Goal: Communication & Community: Answer question/provide support

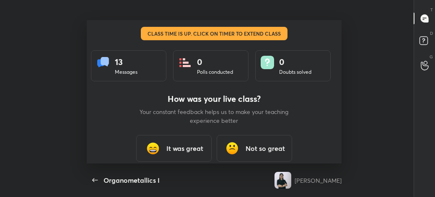
scroll to position [3, 0]
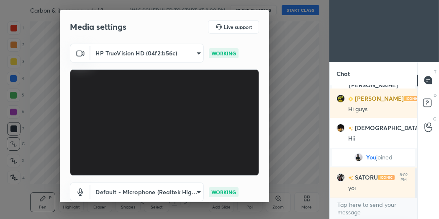
scroll to position [56, 0]
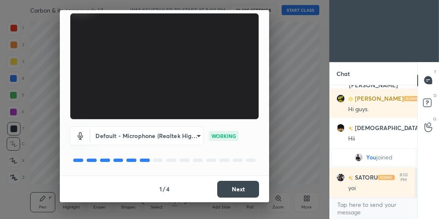
click at [239, 194] on button "Next" at bounding box center [238, 189] width 42 height 17
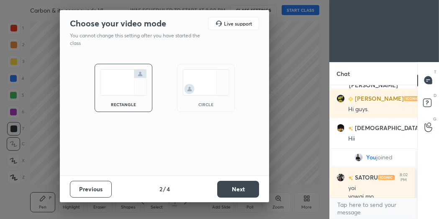
scroll to position [328, 0]
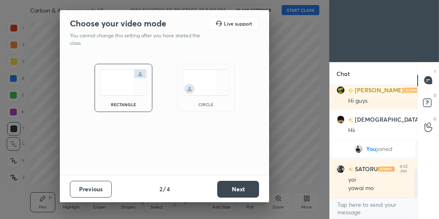
click at [201, 103] on div "circle" at bounding box center [206, 104] width 34 height 4
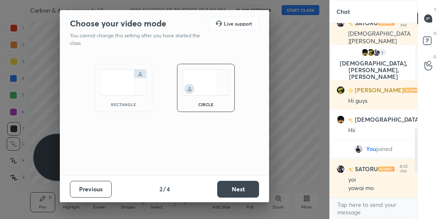
scroll to position [266, 0]
click at [235, 193] on button "Next" at bounding box center [238, 189] width 42 height 17
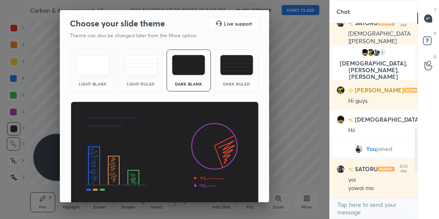
scroll to position [33, 0]
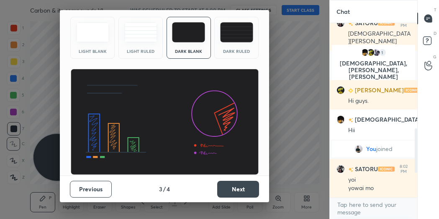
click at [245, 190] on button "Next" at bounding box center [238, 189] width 42 height 17
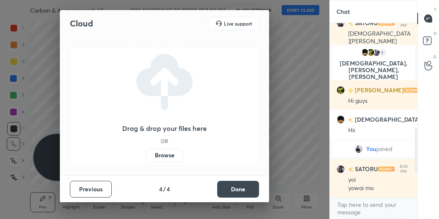
scroll to position [0, 0]
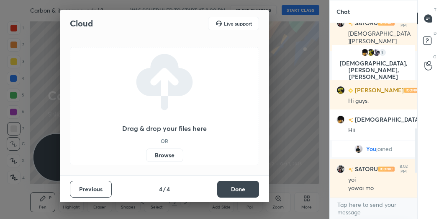
click at [245, 190] on button "Done" at bounding box center [238, 189] width 42 height 17
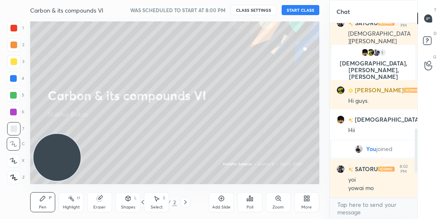
scroll to position [296, 0]
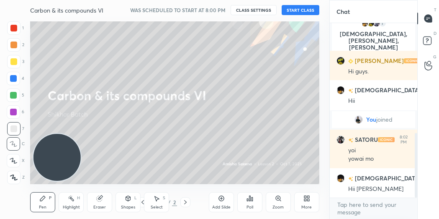
click at [300, 11] on button "START CLASS" at bounding box center [301, 10] width 38 height 10
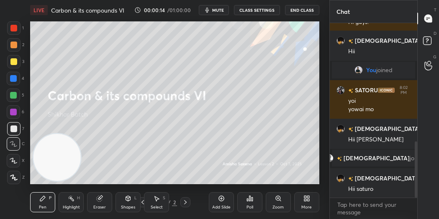
scroll to position [365, 0]
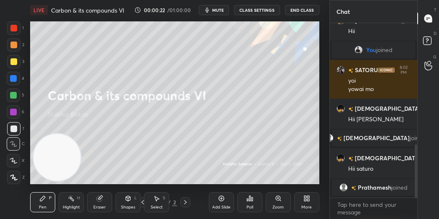
click at [12, 157] on icon at bounding box center [14, 160] width 8 height 6
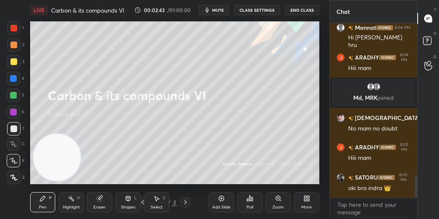
scroll to position [1211, 0]
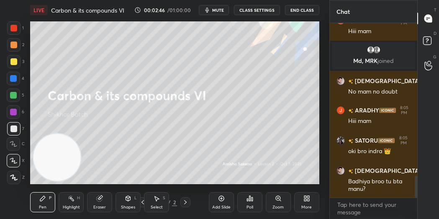
click at [225, 206] on div "Add Slide" at bounding box center [221, 207] width 18 height 4
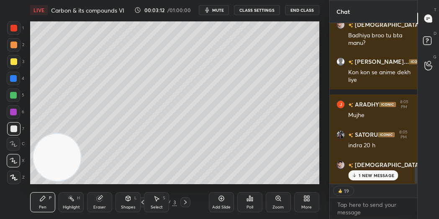
scroll to position [1377, 0]
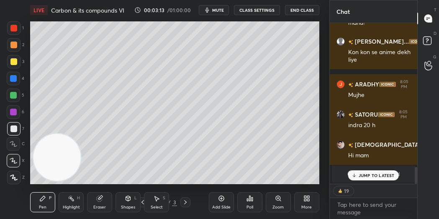
click at [367, 171] on div "JUMP TO LATEST" at bounding box center [373, 175] width 50 height 10
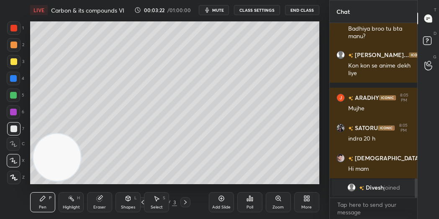
scroll to position [1399, 0]
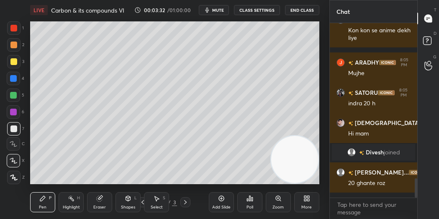
click at [15, 44] on div at bounding box center [13, 44] width 7 height 7
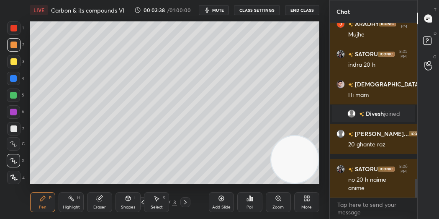
scroll to position [1474, 0]
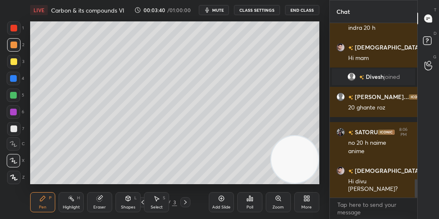
click at [11, 129] on div at bounding box center [13, 128] width 7 height 7
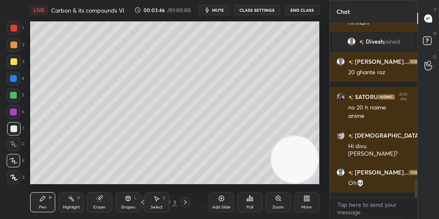
click at [97, 202] on div "Eraser" at bounding box center [99, 202] width 25 height 20
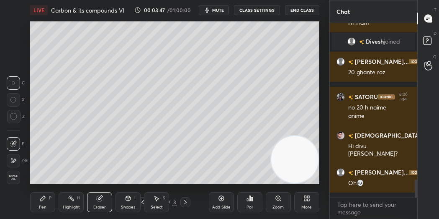
click at [5, 175] on div "1 2 3 4 5 6 7 C X Z C X Z E E Erase all H H" at bounding box center [13, 102] width 27 height 163
click at [13, 177] on span "Erase all" at bounding box center [13, 177] width 13 height 6
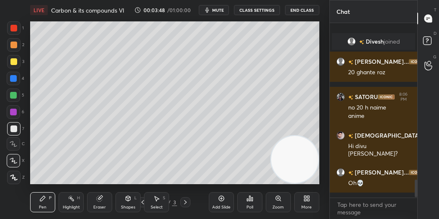
scroll to position [1540, 0]
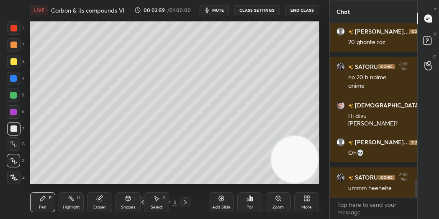
click at [15, 50] on div at bounding box center [13, 44] width 13 height 13
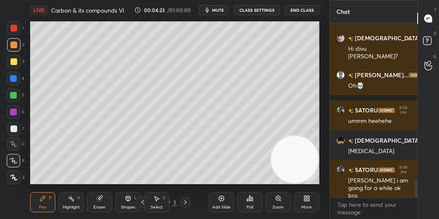
scroll to position [1636, 0]
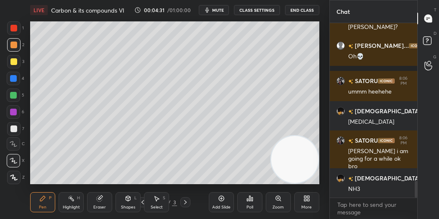
click at [15, 80] on div at bounding box center [13, 78] width 7 height 7
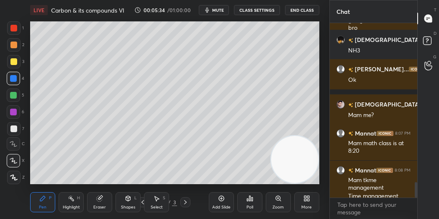
scroll to position [1783, 0]
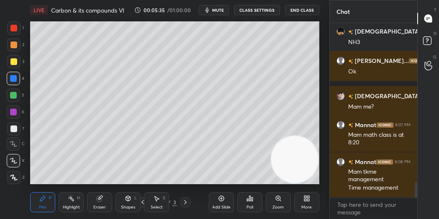
click at [14, 126] on div at bounding box center [13, 128] width 7 height 7
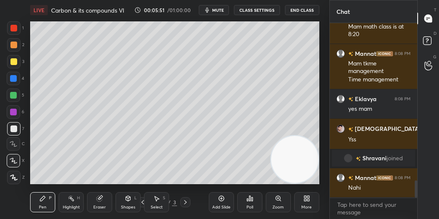
scroll to position [1613, 0]
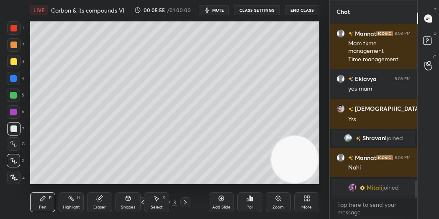
click at [16, 109] on div at bounding box center [13, 111] width 7 height 7
click at [224, 198] on icon at bounding box center [221, 198] width 5 height 5
click at [97, 196] on icon at bounding box center [99, 198] width 7 height 7
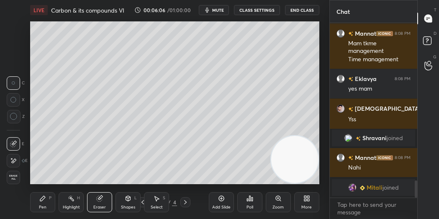
click at [13, 116] on icon at bounding box center [14, 117] width 8 height 8
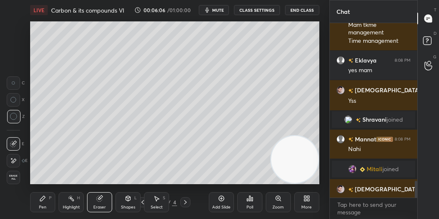
scroll to position [1624, 0]
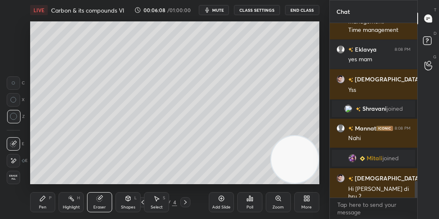
click at [38, 202] on div "Pen P" at bounding box center [42, 202] width 25 height 20
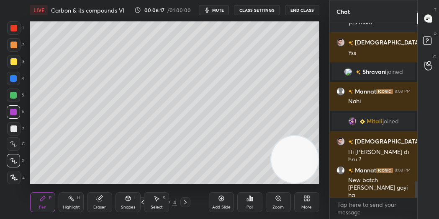
scroll to position [1698, 0]
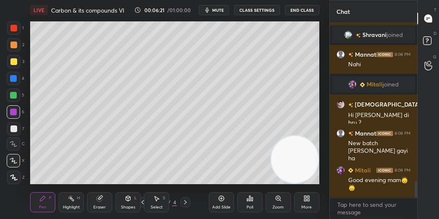
click at [13, 129] on div at bounding box center [13, 128] width 7 height 7
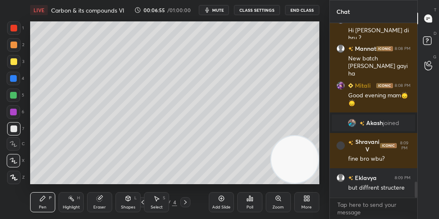
scroll to position [1736, 0]
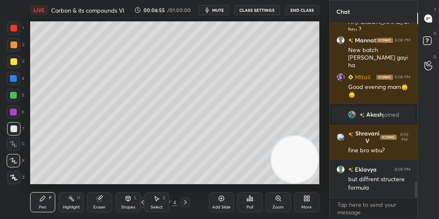
click at [16, 62] on div at bounding box center [13, 61] width 7 height 7
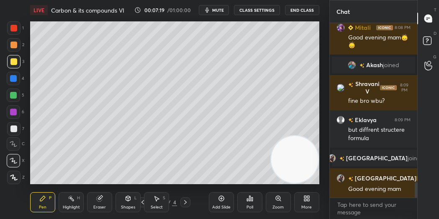
scroll to position [1797, 0]
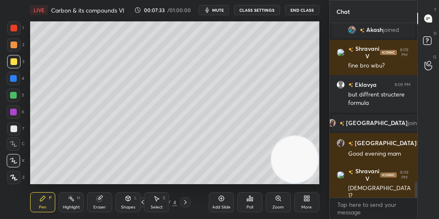
click at [11, 125] on div at bounding box center [13, 128] width 7 height 7
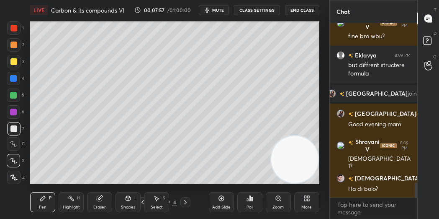
scroll to position [1861, 0]
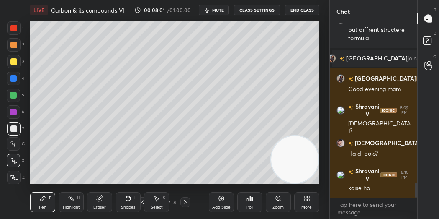
click at [224, 198] on icon at bounding box center [221, 198] width 5 height 5
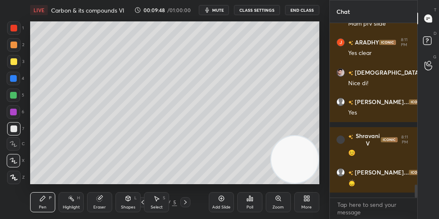
scroll to position [2165, 0]
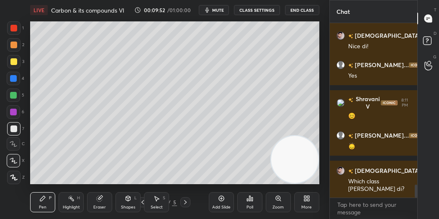
click at [15, 79] on div at bounding box center [13, 78] width 7 height 7
click at [225, 198] on div "Add Slide" at bounding box center [221, 202] width 25 height 20
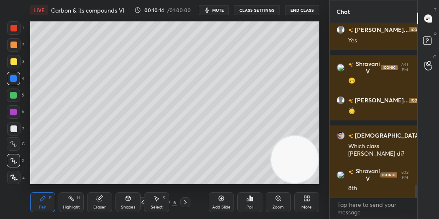
click at [13, 59] on div at bounding box center [13, 61] width 7 height 7
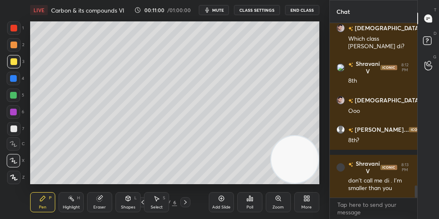
scroll to position [2344, 0]
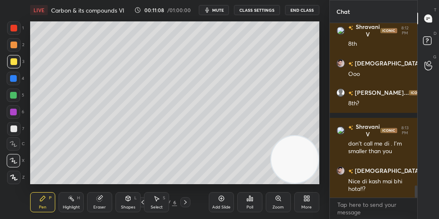
click at [102, 198] on icon at bounding box center [99, 198] width 7 height 7
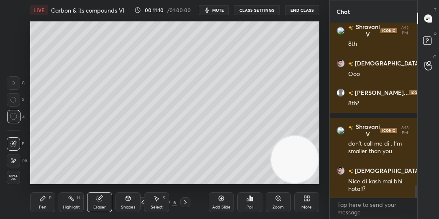
click at [48, 201] on div "Pen P" at bounding box center [42, 202] width 25 height 20
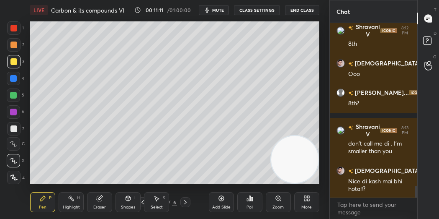
scroll to position [2379, 0]
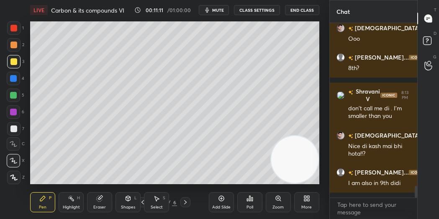
click at [103, 199] on icon at bounding box center [99, 198] width 7 height 7
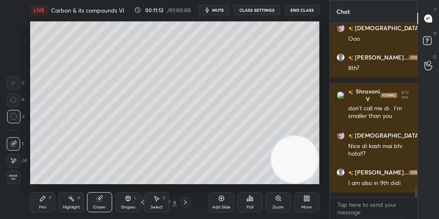
click at [17, 161] on div at bounding box center [13, 160] width 13 height 13
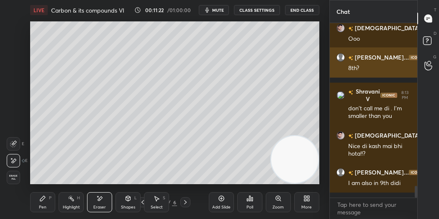
scroll to position [2408, 0]
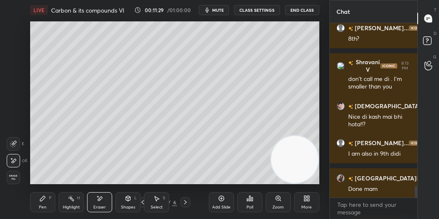
click at [46, 204] on div "Pen P" at bounding box center [42, 202] width 25 height 20
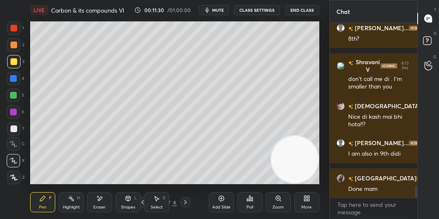
click at [15, 77] on div at bounding box center [13, 78] width 7 height 7
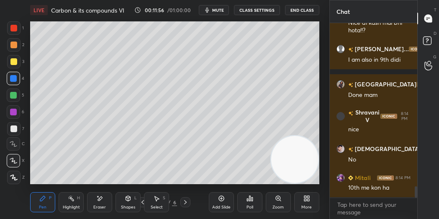
scroll to position [2532, 0]
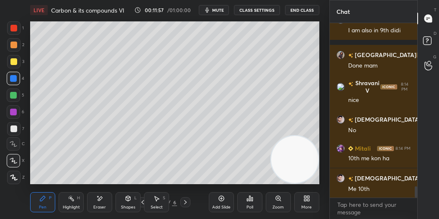
click at [18, 60] on div at bounding box center [13, 61] width 13 height 13
click at [214, 205] on div "Add Slide" at bounding box center [221, 207] width 18 height 4
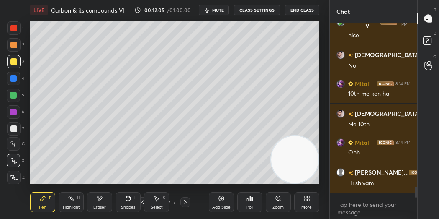
scroll to position [2625, 0]
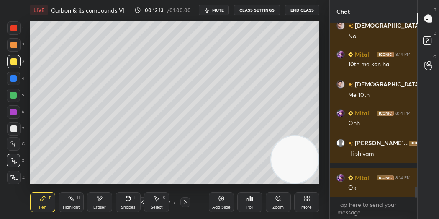
click at [16, 44] on div at bounding box center [13, 44] width 7 height 7
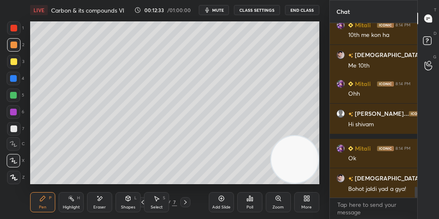
scroll to position [2697, 0]
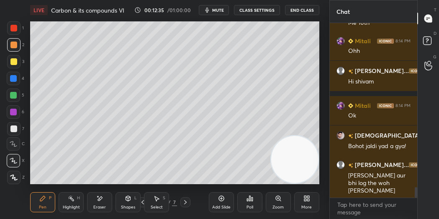
click at [16, 77] on div at bounding box center [13, 78] width 7 height 7
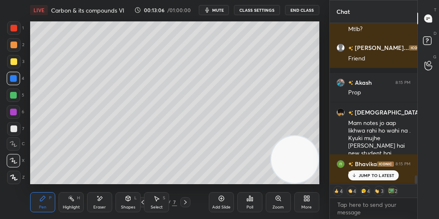
scroll to position [2915, 0]
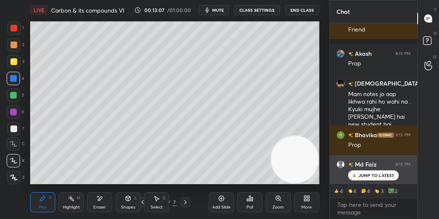
click at [362, 177] on p "JUMP TO LATEST" at bounding box center [377, 175] width 36 height 5
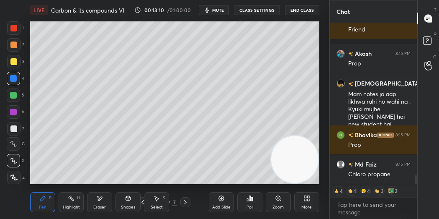
scroll to position [2952, 0]
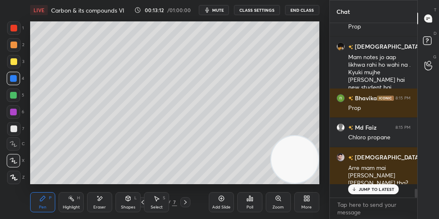
click at [377, 178] on div "[DEMOGRAPHIC_DATA] 8:14 PM No [PERSON_NAME] 8:14 PM 10th me kon [PERSON_NAME][D…" at bounding box center [374, 103] width 88 height 161
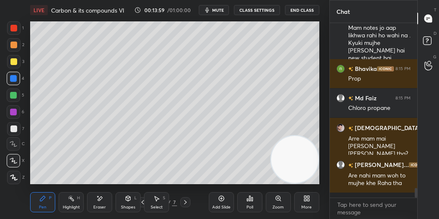
scroll to position [3011, 0]
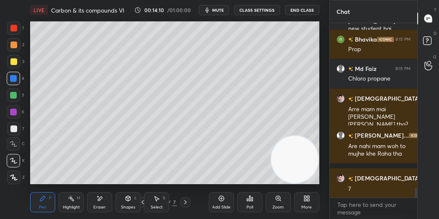
click at [16, 126] on div at bounding box center [13, 128] width 7 height 7
click at [12, 140] on div at bounding box center [13, 143] width 13 height 13
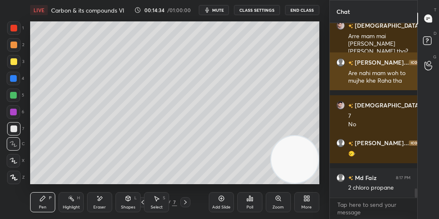
scroll to position [3113, 0]
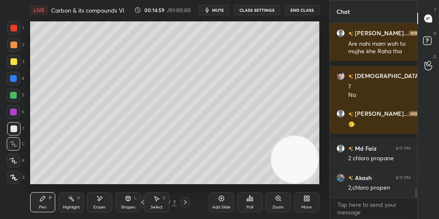
click at [17, 74] on div at bounding box center [13, 78] width 13 height 13
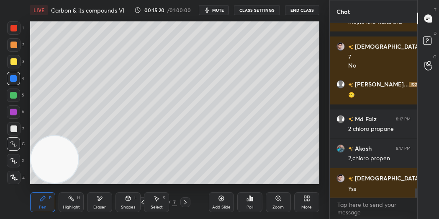
scroll to position [3162, 0]
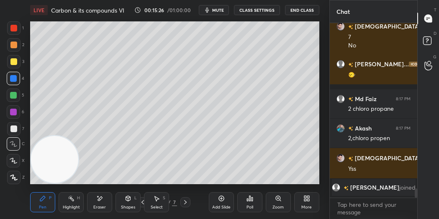
click at [13, 155] on div at bounding box center [13, 160] width 13 height 13
click at [13, 142] on icon at bounding box center [14, 144] width 8 height 6
click at [12, 130] on div at bounding box center [13, 128] width 7 height 7
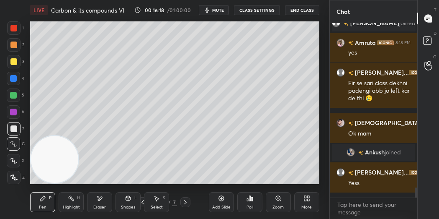
scroll to position [2853, 0]
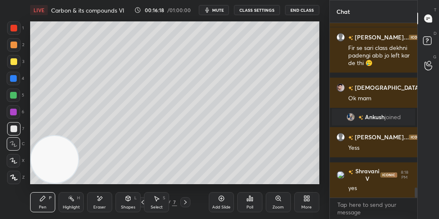
click at [17, 112] on div at bounding box center [13, 111] width 13 height 13
click at [16, 159] on icon at bounding box center [14, 160] width 8 height 6
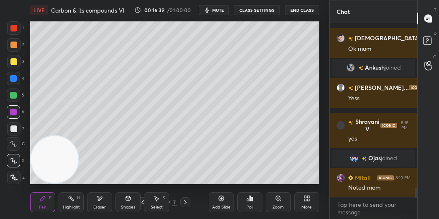
scroll to position [2894, 0]
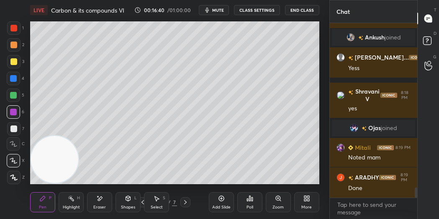
click at [225, 198] on icon at bounding box center [221, 198] width 7 height 7
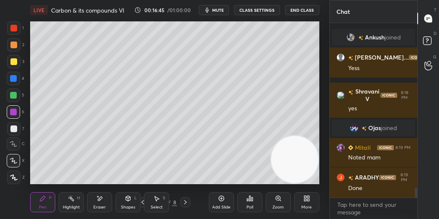
scroll to position [2924, 0]
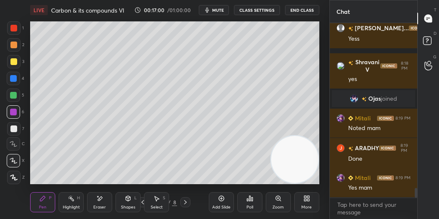
click at [10, 147] on div at bounding box center [13, 143] width 13 height 13
click at [18, 62] on div at bounding box center [13, 61] width 13 height 13
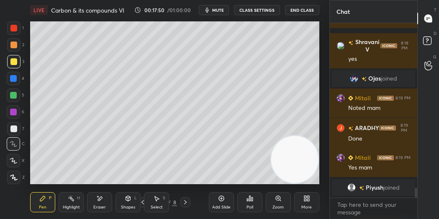
click at [17, 76] on div at bounding box center [13, 78] width 13 height 13
click at [13, 163] on icon at bounding box center [14, 160] width 8 height 6
click at [18, 96] on div at bounding box center [13, 94] width 13 height 13
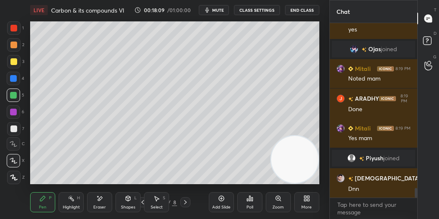
scroll to position [2938, 0]
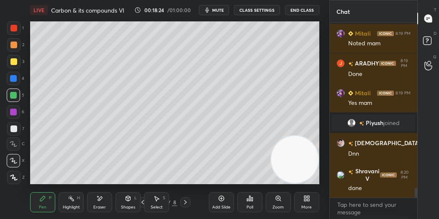
click at [15, 128] on div at bounding box center [13, 128] width 7 height 7
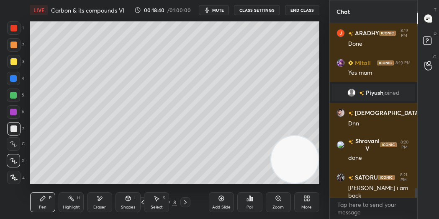
click at [13, 96] on div at bounding box center [13, 95] width 7 height 7
click at [15, 65] on div at bounding box center [13, 61] width 13 height 13
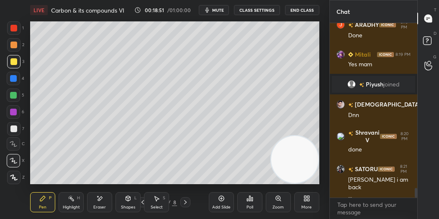
click at [15, 95] on div at bounding box center [13, 95] width 7 height 7
click at [10, 64] on div at bounding box center [13, 61] width 7 height 7
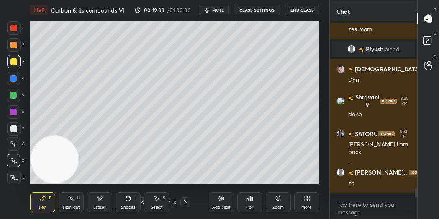
scroll to position [3047, 0]
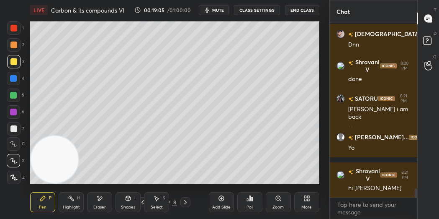
click at [13, 126] on div at bounding box center [13, 128] width 7 height 7
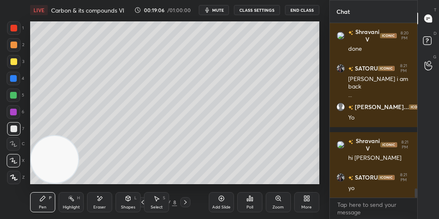
scroll to position [3106, 0]
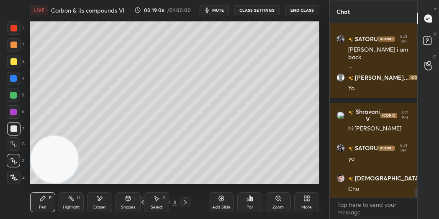
click at [14, 178] on icon at bounding box center [14, 177] width 8 height 6
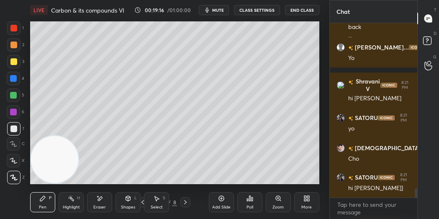
click at [13, 165] on div at bounding box center [13, 160] width 13 height 13
click at [222, 200] on icon at bounding box center [221, 198] width 5 height 5
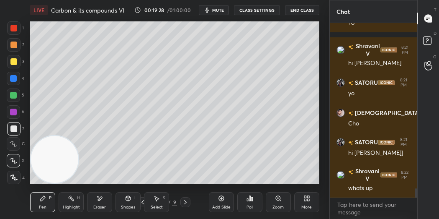
click at [16, 60] on div at bounding box center [13, 61] width 7 height 7
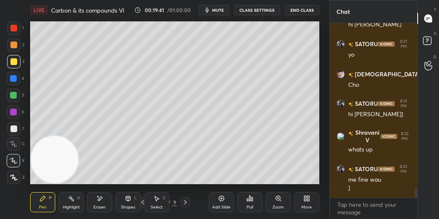
scroll to position [3245, 0]
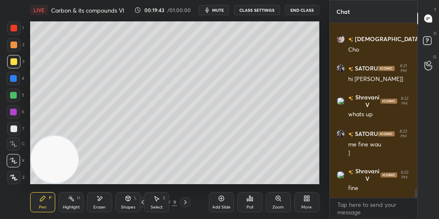
click at [10, 76] on div at bounding box center [13, 78] width 7 height 7
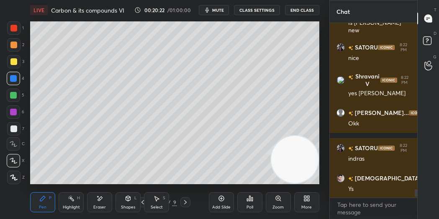
scroll to position [3440, 0]
click at [13, 127] on div at bounding box center [13, 128] width 7 height 7
click at [131, 202] on div "Shapes L" at bounding box center [128, 202] width 25 height 20
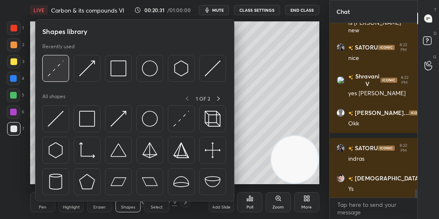
click at [57, 75] on img at bounding box center [56, 68] width 16 height 16
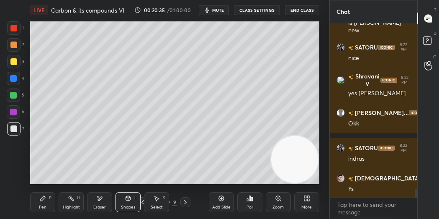
click at [43, 198] on icon at bounding box center [42, 198] width 5 height 5
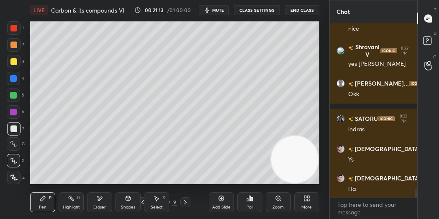
click at [19, 110] on div at bounding box center [13, 111] width 13 height 13
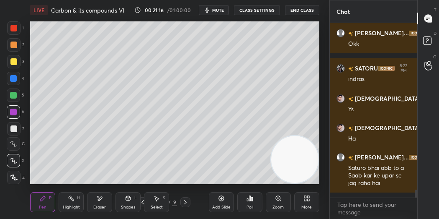
scroll to position [3550, 0]
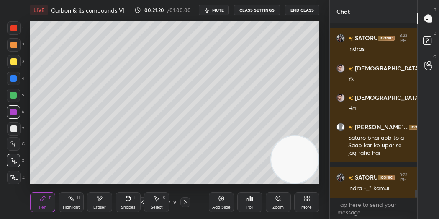
click at [13, 81] on div at bounding box center [13, 78] width 7 height 7
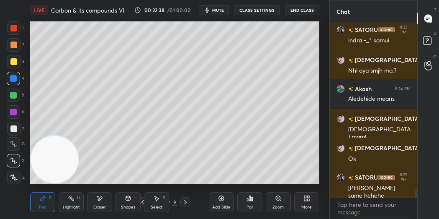
scroll to position [3733, 0]
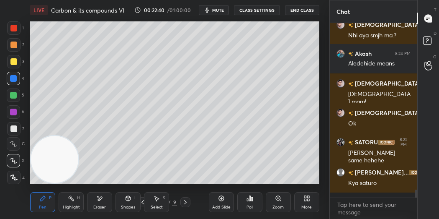
click at [18, 124] on div at bounding box center [13, 128] width 13 height 13
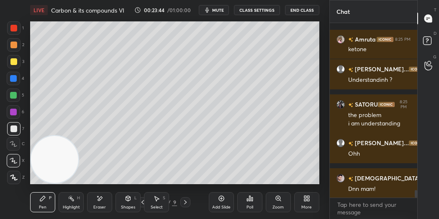
scroll to position [3966, 0]
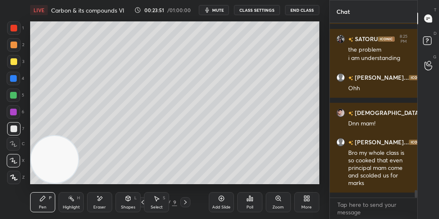
click at [183, 200] on icon at bounding box center [185, 202] width 7 height 7
click at [184, 201] on icon at bounding box center [185, 202] width 7 height 7
click at [221, 196] on icon at bounding box center [221, 198] width 5 height 5
click at [13, 28] on div at bounding box center [13, 28] width 7 height 7
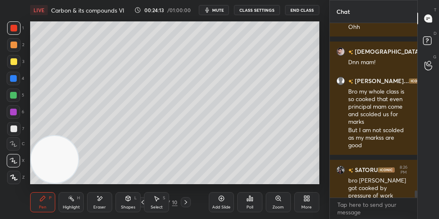
scroll to position [4056, 0]
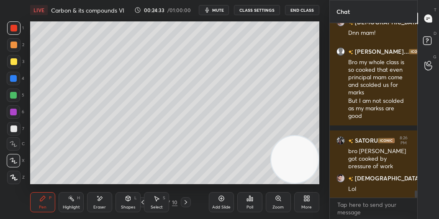
click at [18, 142] on div at bounding box center [13, 143] width 13 height 13
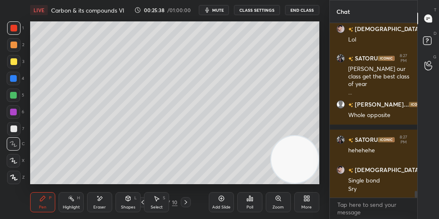
scroll to position [4242, 0]
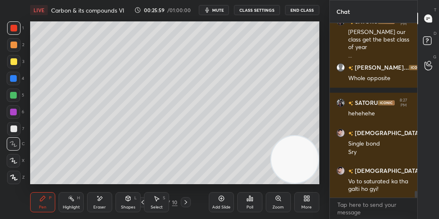
click at [17, 128] on div at bounding box center [13, 128] width 7 height 7
click at [10, 30] on div at bounding box center [13, 27] width 13 height 13
click at [12, 128] on div at bounding box center [13, 128] width 7 height 7
click at [17, 158] on icon at bounding box center [14, 160] width 8 height 6
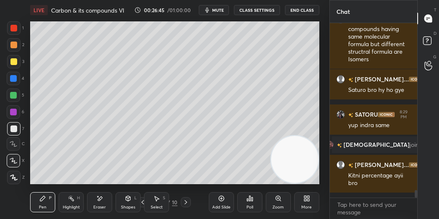
scroll to position [3947, 0]
click at [227, 198] on div "Add Slide" at bounding box center [221, 202] width 25 height 20
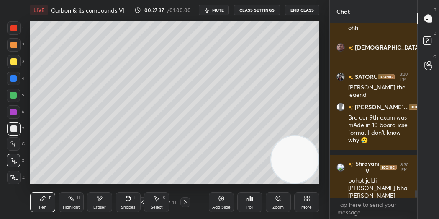
scroll to position [4218, 0]
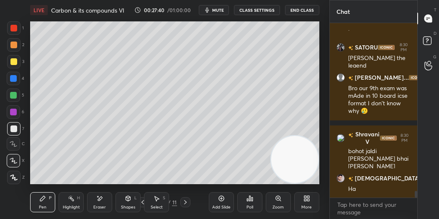
click at [142, 200] on icon at bounding box center [142, 202] width 7 height 7
click at [186, 199] on icon at bounding box center [185, 202] width 7 height 7
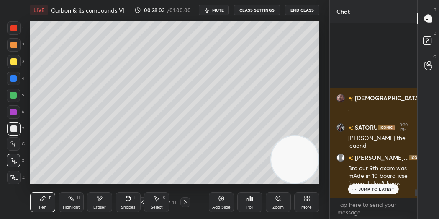
scroll to position [4292, 0]
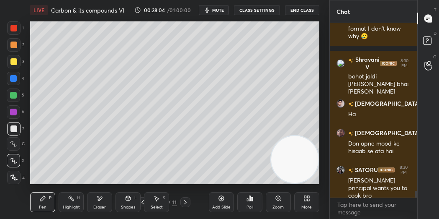
click at [220, 203] on div "Add Slide" at bounding box center [221, 202] width 25 height 20
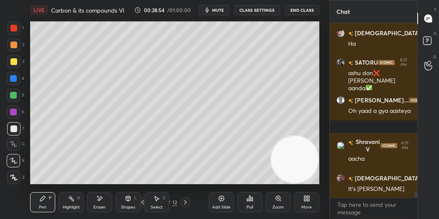
scroll to position [4648, 0]
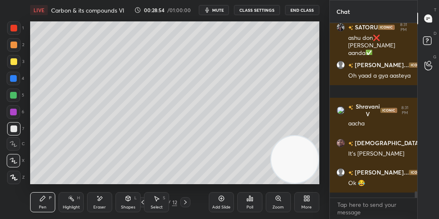
click at [142, 201] on icon at bounding box center [143, 202] width 3 height 4
click at [144, 200] on icon at bounding box center [142, 202] width 7 height 7
click at [188, 201] on icon at bounding box center [185, 202] width 7 height 7
click at [184, 199] on icon at bounding box center [185, 202] width 7 height 7
click at [230, 199] on div "Add Slide" at bounding box center [221, 202] width 25 height 20
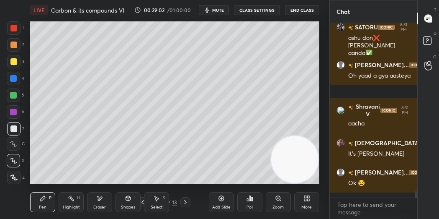
click at [15, 144] on icon at bounding box center [13, 143] width 7 height 5
click at [14, 46] on div at bounding box center [13, 44] width 7 height 7
click at [13, 154] on div at bounding box center [13, 160] width 13 height 13
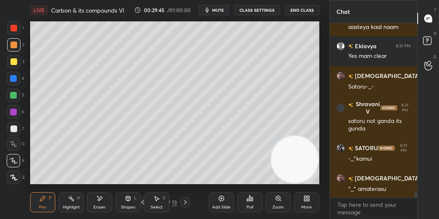
scroll to position [4906, 0]
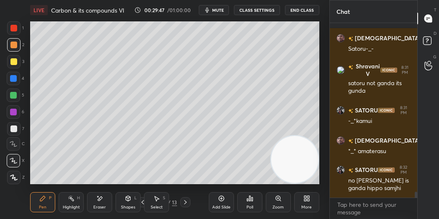
click at [12, 65] on div at bounding box center [13, 61] width 13 height 13
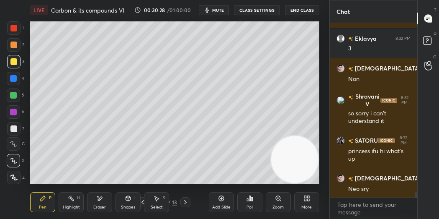
scroll to position [5365, 0]
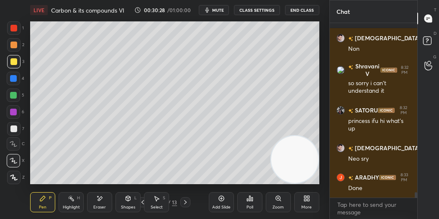
click at [223, 197] on icon at bounding box center [221, 198] width 7 height 7
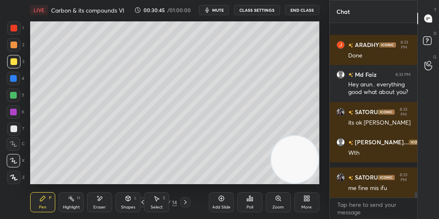
scroll to position [5549, 0]
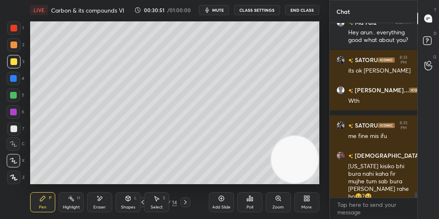
click at [12, 84] on div at bounding box center [13, 78] width 13 height 13
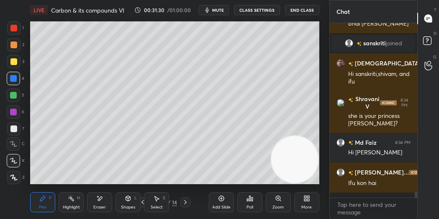
scroll to position [5030, 0]
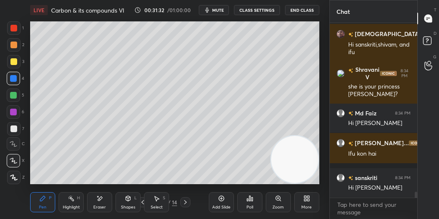
click at [15, 130] on div at bounding box center [13, 128] width 7 height 7
click at [144, 200] on icon at bounding box center [143, 202] width 3 height 4
click at [143, 200] on icon at bounding box center [143, 202] width 3 height 4
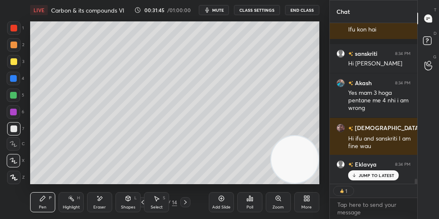
scroll to position [5184, 0]
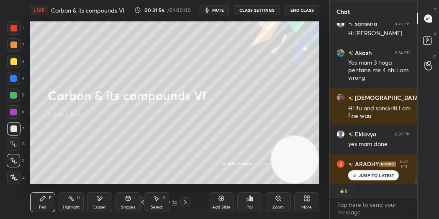
click at [100, 202] on div "Eraser" at bounding box center [99, 202] width 25 height 20
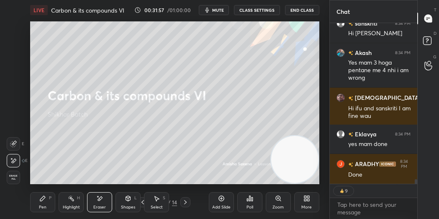
scroll to position [5213, 0]
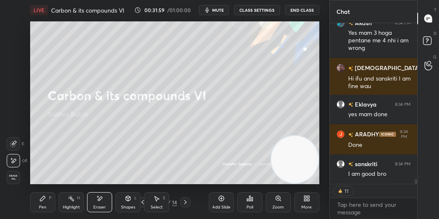
click at [39, 204] on div "Pen P" at bounding box center [42, 202] width 25 height 20
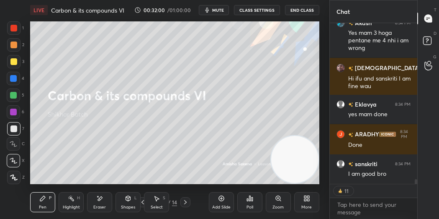
click at [185, 201] on icon at bounding box center [185, 202] width 7 height 7
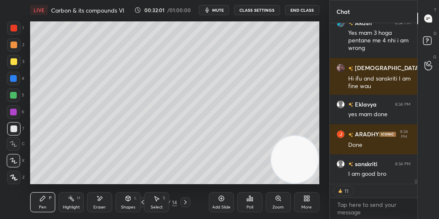
click at [185, 200] on icon at bounding box center [185, 202] width 3 height 4
click at [185, 199] on icon at bounding box center [185, 202] width 7 height 7
click at [186, 199] on icon at bounding box center [185, 202] width 7 height 7
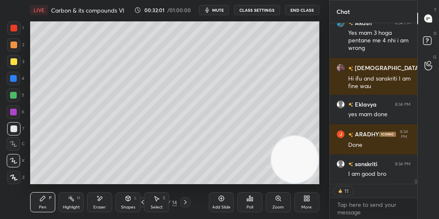
click at [186, 199] on icon at bounding box center [185, 202] width 7 height 7
click at [185, 199] on icon at bounding box center [185, 202] width 7 height 7
click at [186, 199] on icon at bounding box center [185, 202] width 7 height 7
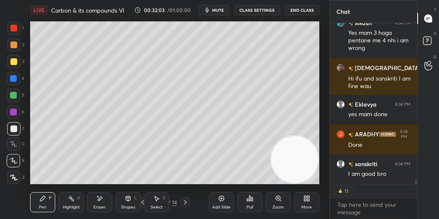
click at [187, 200] on icon at bounding box center [185, 202] width 7 height 7
click at [242, 204] on div "Poll" at bounding box center [249, 202] width 25 height 20
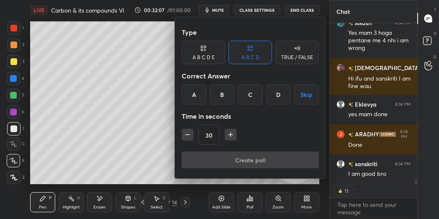
click at [255, 96] on div "C" at bounding box center [250, 94] width 25 height 20
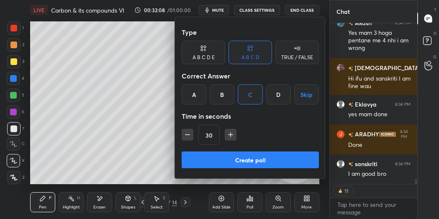
click at [260, 161] on button "Create poll" at bounding box center [250, 159] width 137 height 17
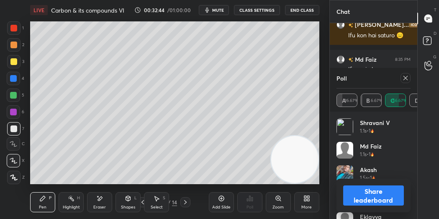
scroll to position [5441, 0]
click at [404, 75] on icon at bounding box center [406, 78] width 7 height 7
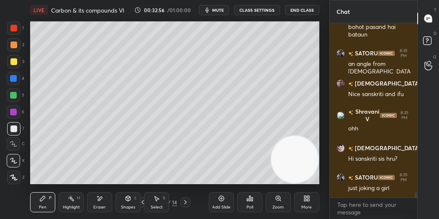
scroll to position [5527, 0]
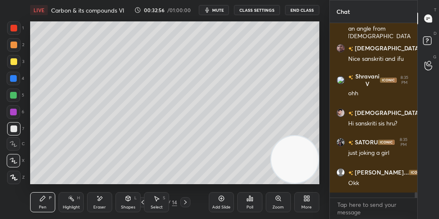
click at [223, 199] on icon at bounding box center [221, 198] width 5 height 5
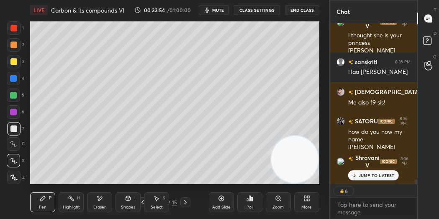
scroll to position [5906, 0]
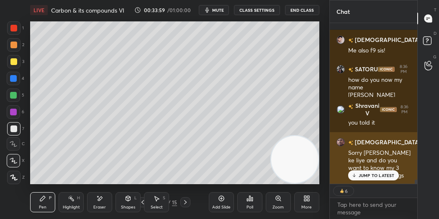
click at [367, 175] on p "JUMP TO LATEST" at bounding box center [377, 175] width 36 height 5
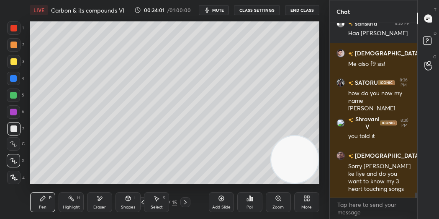
scroll to position [5892, 0]
click at [255, 200] on div "Poll" at bounding box center [249, 202] width 25 height 20
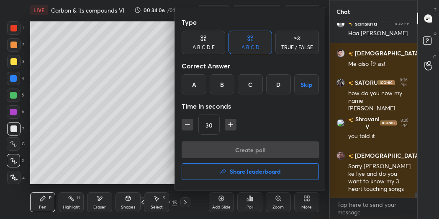
click at [251, 90] on div "C" at bounding box center [250, 84] width 25 height 20
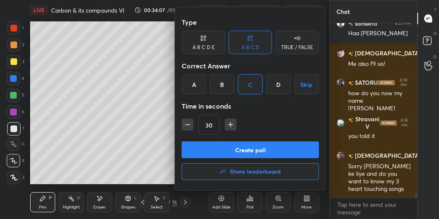
click at [268, 142] on button "Create poll" at bounding box center [250, 149] width 137 height 17
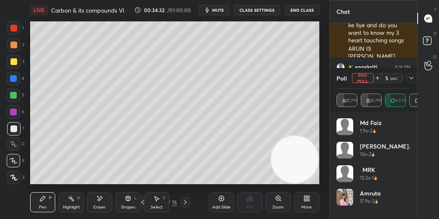
scroll to position [6076, 0]
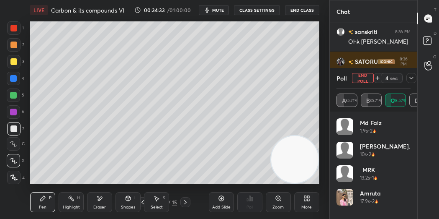
click at [15, 80] on div at bounding box center [13, 78] width 7 height 7
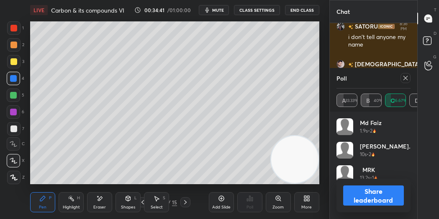
scroll to position [6178, 0]
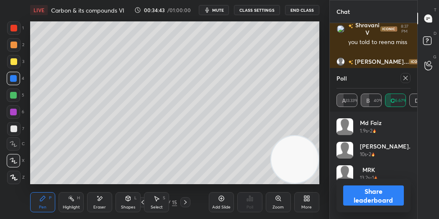
click at [408, 79] on icon at bounding box center [406, 78] width 7 height 7
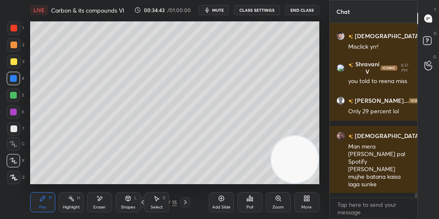
scroll to position [0, 0]
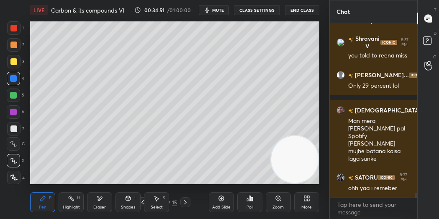
click at [15, 33] on div at bounding box center [13, 27] width 13 height 13
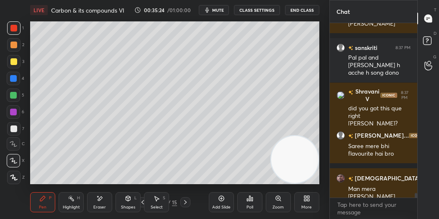
scroll to position [6433, 0]
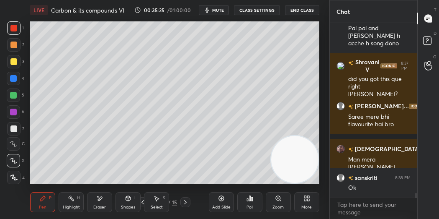
click at [220, 200] on icon at bounding box center [221, 198] width 5 height 5
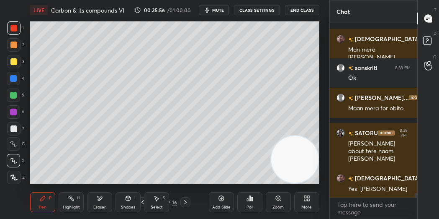
scroll to position [6578, 0]
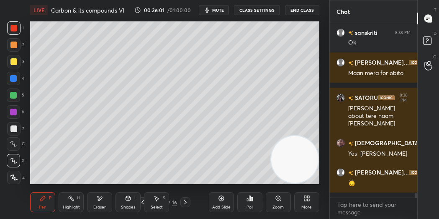
click at [17, 145] on div at bounding box center [13, 143] width 13 height 13
click at [15, 124] on div at bounding box center [13, 128] width 13 height 13
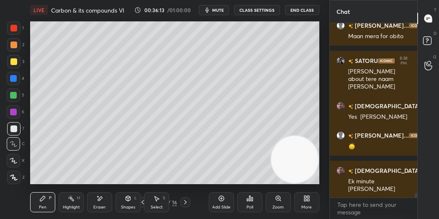
scroll to position [6652, 0]
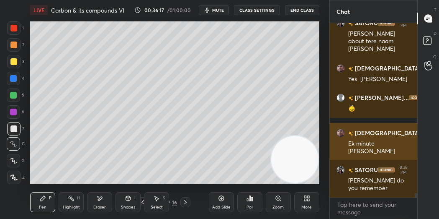
click at [317, 166] on video at bounding box center [294, 159] width 47 height 47
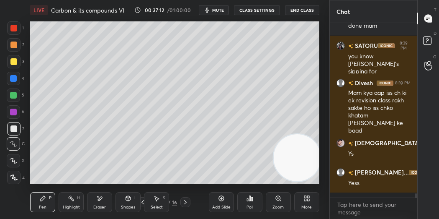
scroll to position [6916, 0]
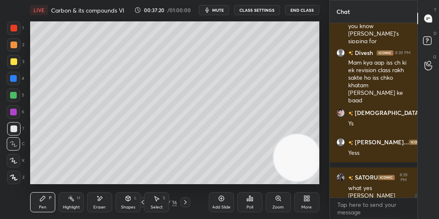
click at [12, 63] on div at bounding box center [13, 61] width 7 height 7
click at [14, 131] on div at bounding box center [13, 128] width 7 height 7
click at [15, 154] on div at bounding box center [13, 160] width 13 height 13
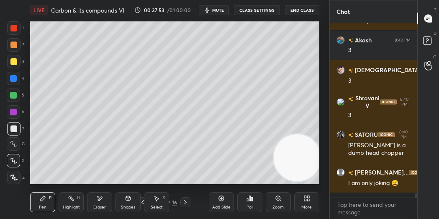
scroll to position [7245, 0]
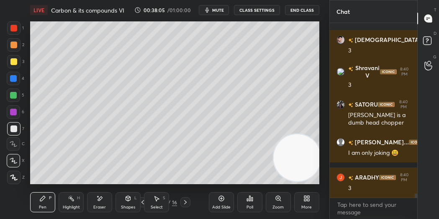
click at [13, 76] on div at bounding box center [13, 78] width 7 height 7
click at [14, 147] on div at bounding box center [13, 143] width 13 height 13
click at [12, 128] on div at bounding box center [13, 128] width 7 height 7
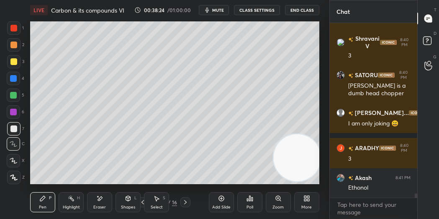
scroll to position [7304, 0]
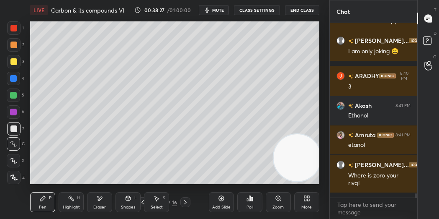
click at [15, 160] on icon at bounding box center [13, 160] width 7 height 5
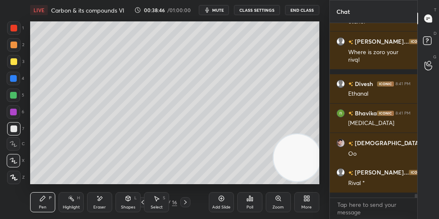
scroll to position [7507, 0]
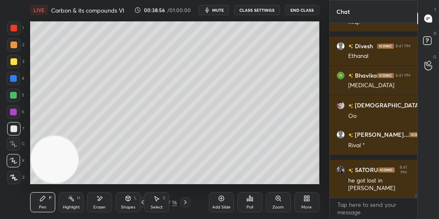
click at [13, 73] on div at bounding box center [13, 78] width 13 height 13
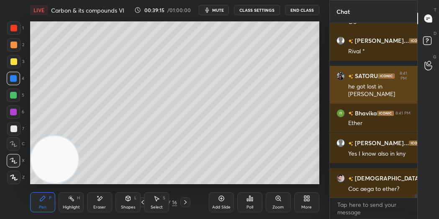
scroll to position [7631, 0]
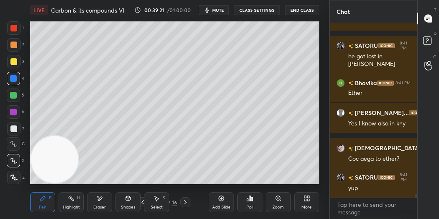
click at [10, 46] on div at bounding box center [13, 44] width 7 height 7
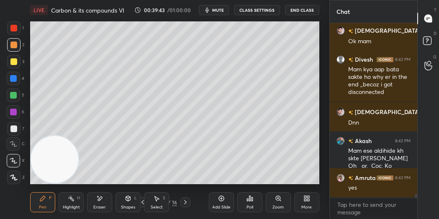
scroll to position [7880, 0]
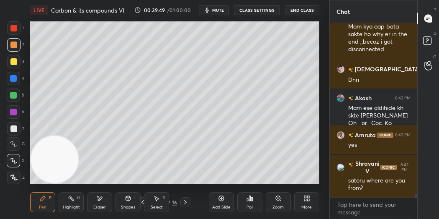
click at [228, 199] on div "Add Slide" at bounding box center [221, 202] width 25 height 20
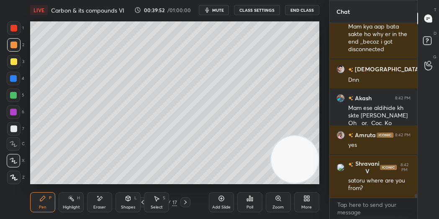
click at [10, 60] on div at bounding box center [13, 61] width 7 height 7
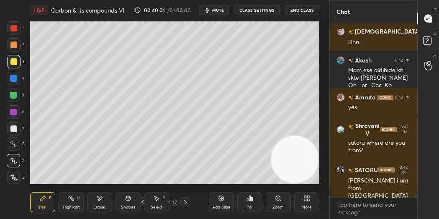
scroll to position [7961, 0]
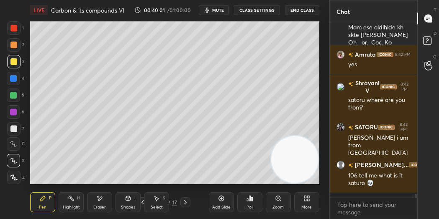
click at [99, 198] on icon at bounding box center [100, 198] width 5 height 4
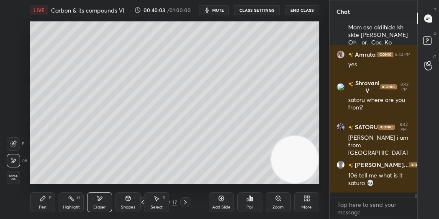
click at [42, 204] on div "Pen P" at bounding box center [42, 202] width 25 height 20
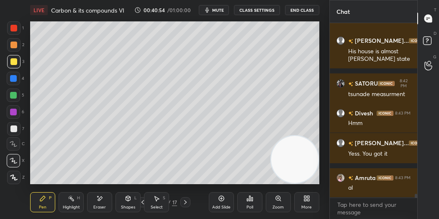
scroll to position [8208, 0]
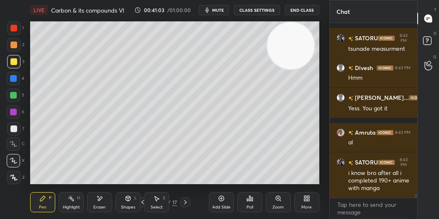
click at [97, 201] on icon at bounding box center [99, 198] width 7 height 7
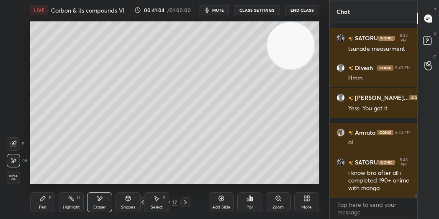
click at [47, 199] on div "Pen P" at bounding box center [42, 202] width 25 height 20
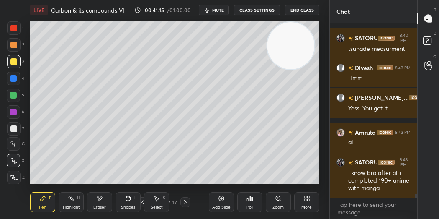
click at [12, 78] on div at bounding box center [13, 78] width 7 height 7
click at [130, 203] on div "Shapes L" at bounding box center [128, 202] width 25 height 20
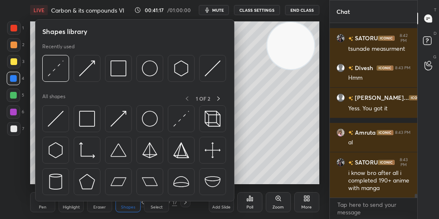
scroll to position [8251, 0]
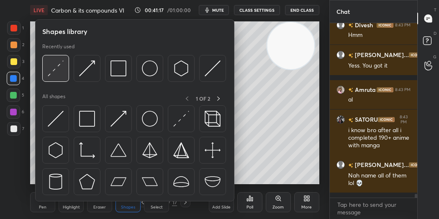
click at [66, 67] on div at bounding box center [55, 68] width 27 height 27
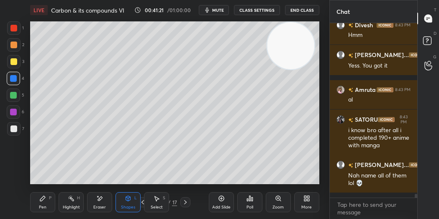
scroll to position [8280, 0]
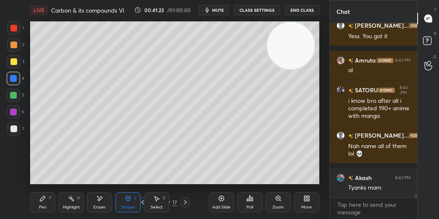
click at [46, 203] on div "Pen P" at bounding box center [42, 202] width 25 height 20
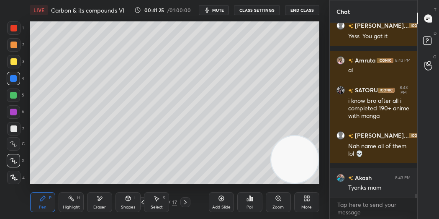
scroll to position [8309, 0]
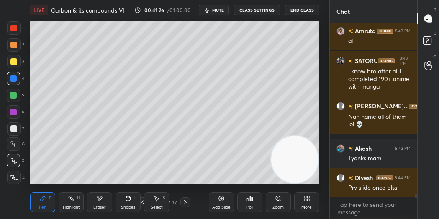
click at [104, 200] on div "Eraser" at bounding box center [99, 202] width 25 height 20
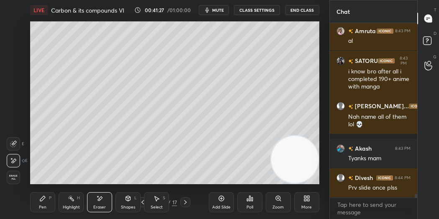
click at [13, 176] on span "Erase all" at bounding box center [13, 177] width 13 height 6
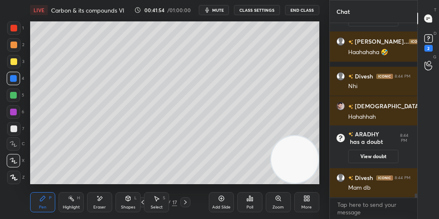
scroll to position [7122, 0]
click at [364, 155] on button "View doubt" at bounding box center [373, 156] width 50 height 13
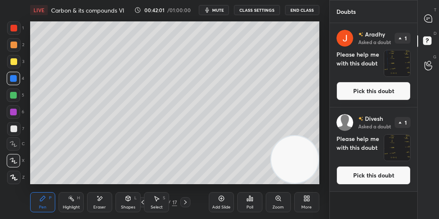
click at [378, 91] on button "Pick this doubt" at bounding box center [374, 91] width 74 height 18
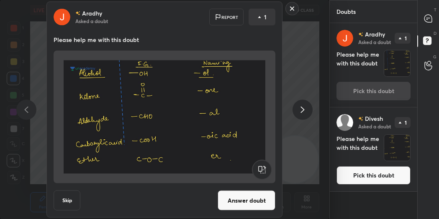
click at [245, 199] on button "Answer doubt" at bounding box center [247, 200] width 58 height 20
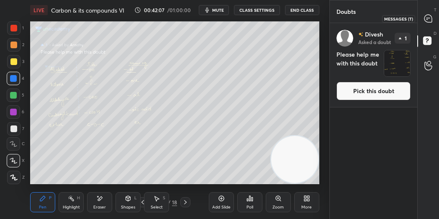
click at [431, 16] on icon at bounding box center [429, 19] width 8 height 8
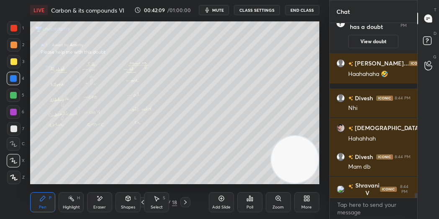
scroll to position [7323, 0]
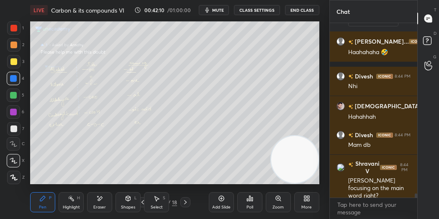
click at [284, 199] on div "Zoom" at bounding box center [278, 202] width 25 height 20
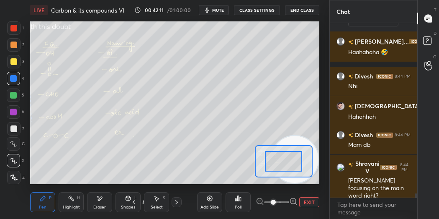
scroll to position [7361, 0]
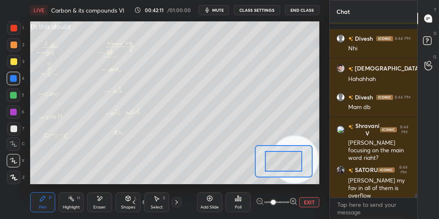
click at [293, 201] on icon at bounding box center [293, 201] width 2 height 0
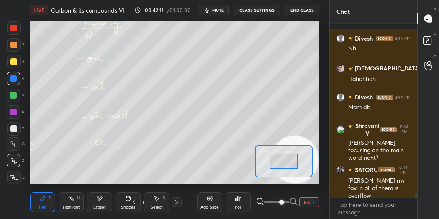
click at [293, 201] on icon at bounding box center [293, 201] width 2 height 0
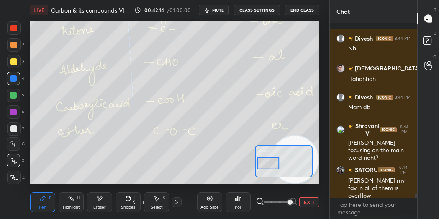
scroll to position [7396, 0]
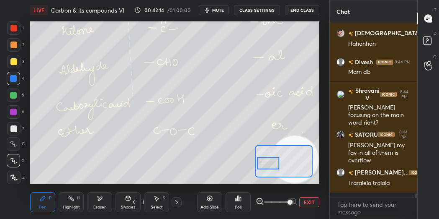
click at [259, 199] on icon at bounding box center [260, 201] width 8 height 8
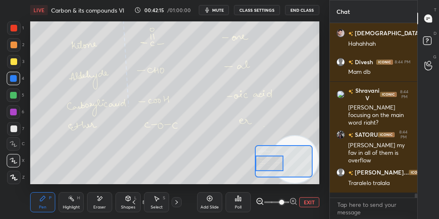
click at [258, 199] on icon at bounding box center [260, 201] width 8 height 8
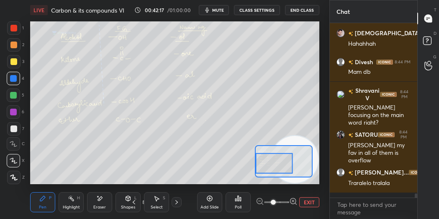
click at [276, 158] on div at bounding box center [273, 163] width 37 height 21
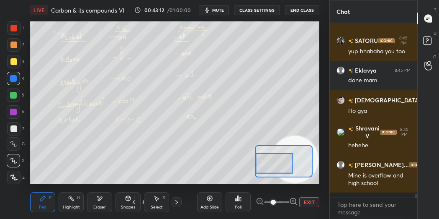
scroll to position [7694, 0]
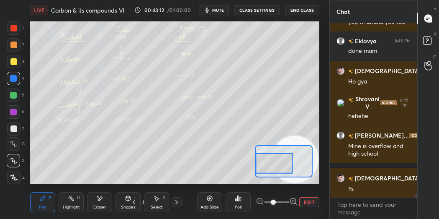
click at [214, 199] on div "Add Slide" at bounding box center [209, 202] width 25 height 20
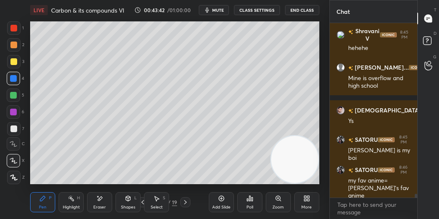
scroll to position [7797, 0]
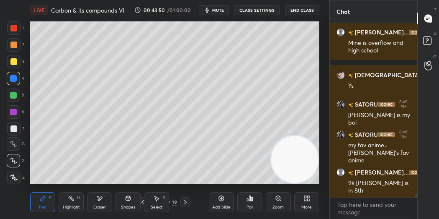
click at [20, 61] on div at bounding box center [13, 61] width 13 height 13
click at [14, 148] on div at bounding box center [13, 143] width 13 height 13
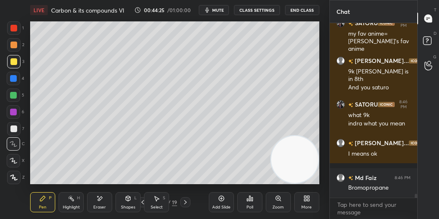
scroll to position [7944, 0]
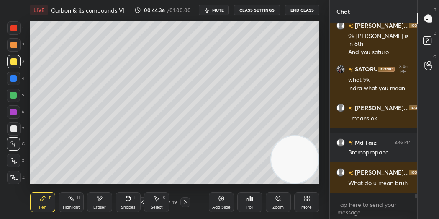
click at [16, 126] on div at bounding box center [13, 128] width 7 height 7
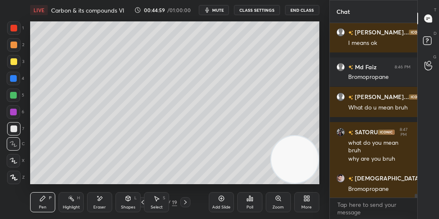
scroll to position [8049, 0]
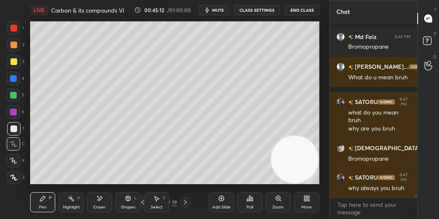
click at [10, 157] on div at bounding box center [13, 160] width 13 height 13
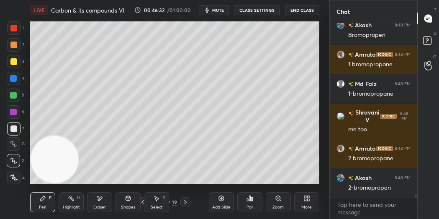
scroll to position [8521, 0]
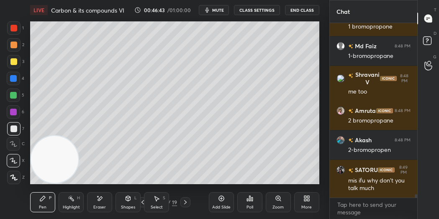
click at [215, 199] on div "Add Slide" at bounding box center [221, 202] width 25 height 20
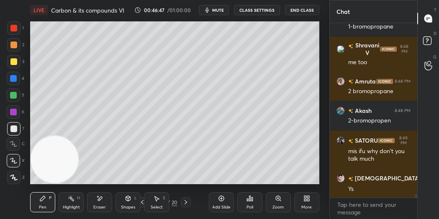
scroll to position [8587, 0]
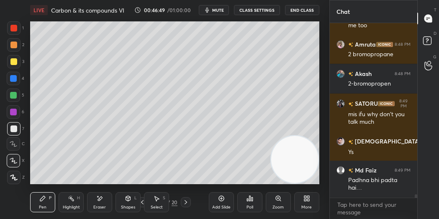
click at [14, 81] on div at bounding box center [13, 78] width 7 height 7
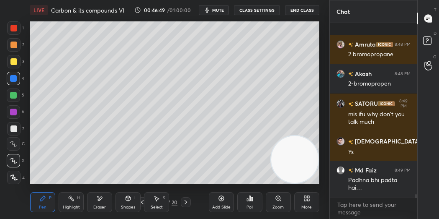
scroll to position [8630, 0]
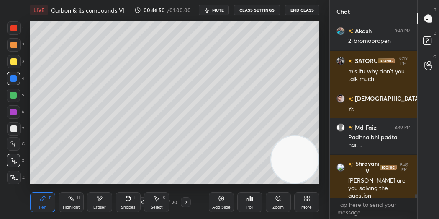
click at [13, 95] on div at bounding box center [13, 95] width 7 height 7
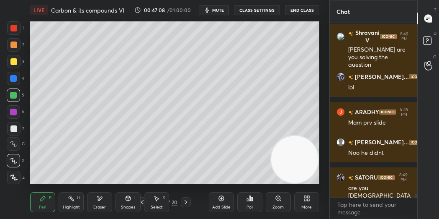
scroll to position [8796, 0]
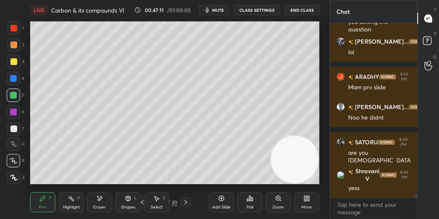
click at [101, 196] on icon at bounding box center [100, 198] width 5 height 4
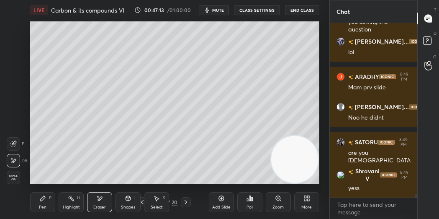
click at [15, 173] on div "Erase all" at bounding box center [13, 176] width 13 height 13
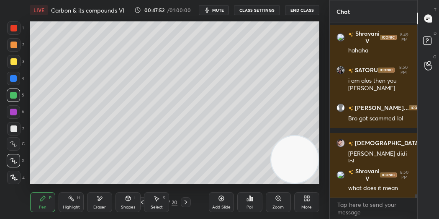
scroll to position [9080, 0]
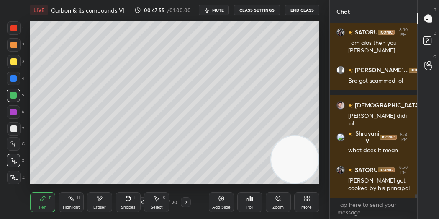
click at [8, 64] on div at bounding box center [13, 61] width 13 height 13
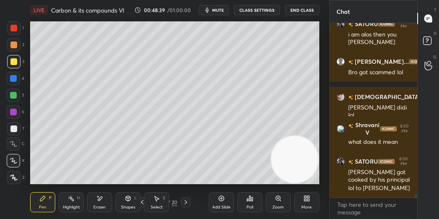
scroll to position [9123, 0]
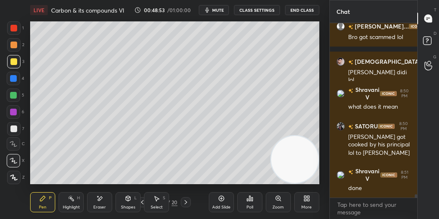
click at [15, 80] on div at bounding box center [13, 78] width 7 height 7
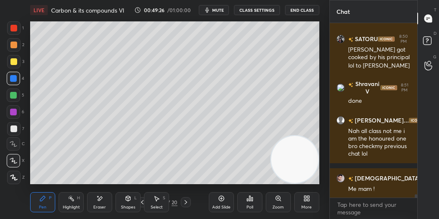
scroll to position [9256, 0]
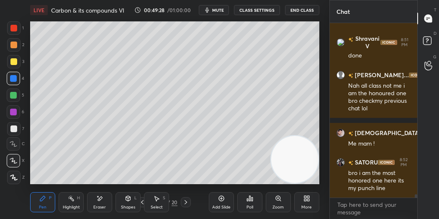
click at [233, 197] on div "Add Slide" at bounding box center [221, 202] width 25 height 20
click at [19, 46] on div at bounding box center [13, 44] width 13 height 13
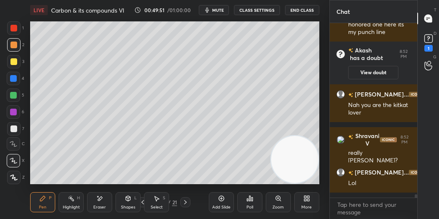
scroll to position [8493, 0]
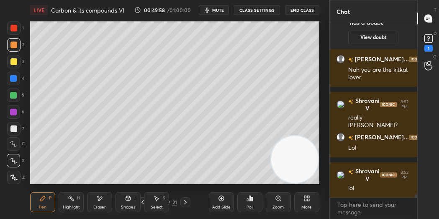
click at [254, 201] on div "Poll" at bounding box center [249, 202] width 25 height 20
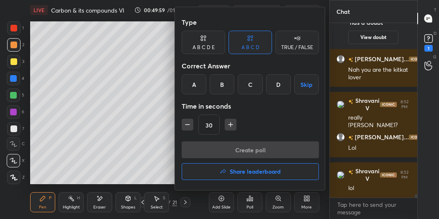
scroll to position [8539, 0]
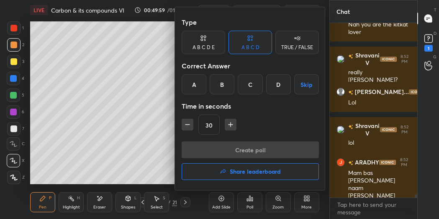
click at [310, 88] on button "Skip" at bounding box center [306, 84] width 25 height 20
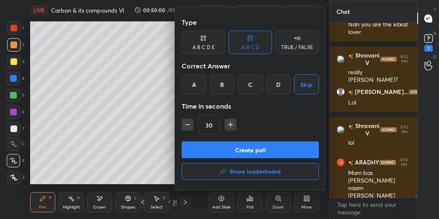
click at [288, 152] on button "Create poll" at bounding box center [250, 149] width 137 height 17
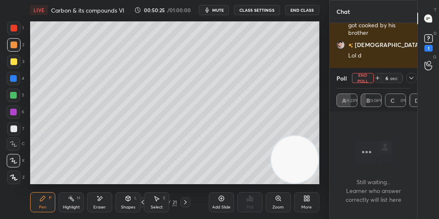
scroll to position [8803, 0]
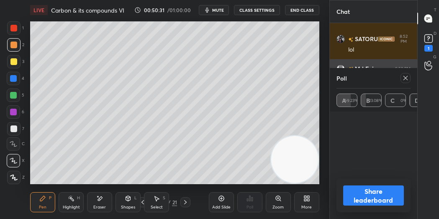
click at [408, 73] on div at bounding box center [406, 78] width 10 height 10
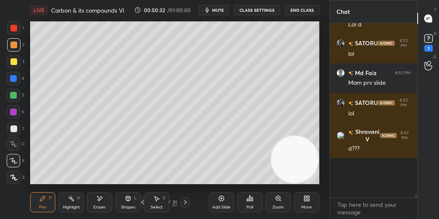
scroll to position [8760, 0]
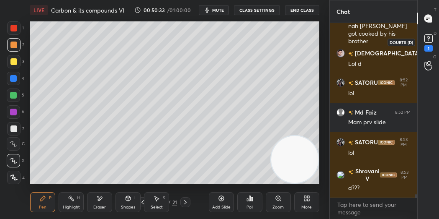
click at [425, 37] on rect at bounding box center [429, 39] width 8 height 8
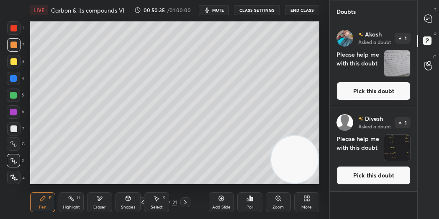
click at [385, 88] on button "Pick this doubt" at bounding box center [374, 91] width 74 height 18
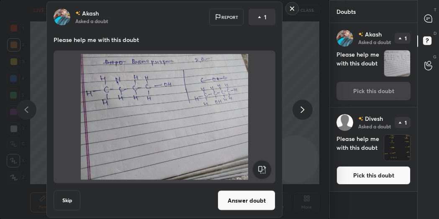
click at [241, 196] on button "Answer doubt" at bounding box center [247, 200] width 58 height 20
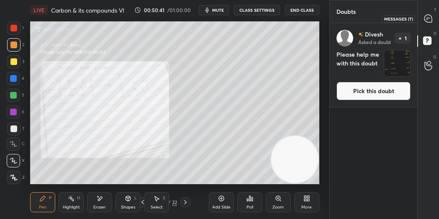
click at [428, 20] on icon at bounding box center [429, 19] width 8 height 8
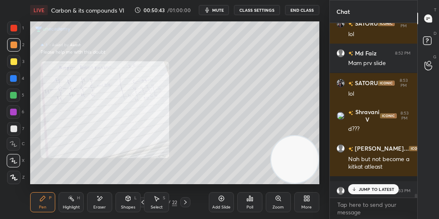
scroll to position [8978, 0]
click at [370, 188] on p "JUMP TO LATEST" at bounding box center [377, 188] width 36 height 5
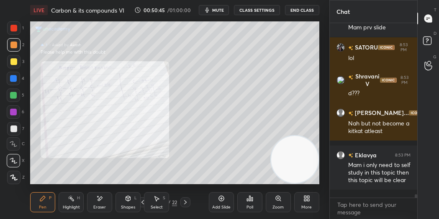
click at [279, 201] on icon at bounding box center [278, 198] width 7 height 7
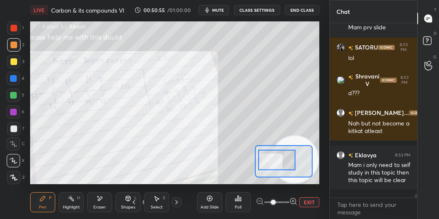
click at [15, 147] on div at bounding box center [13, 143] width 13 height 13
click at [17, 82] on div at bounding box center [13, 78] width 13 height 13
click at [17, 26] on div at bounding box center [13, 28] width 7 height 7
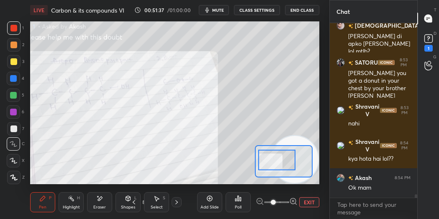
scroll to position [8881, 0]
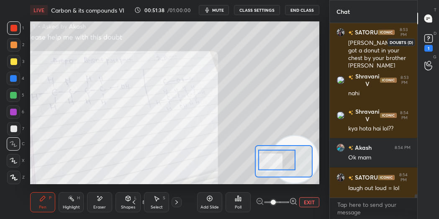
click at [426, 38] on rect at bounding box center [429, 39] width 8 height 8
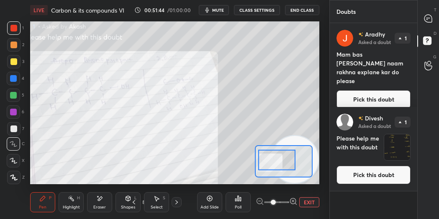
click at [367, 90] on button "Pick this doubt" at bounding box center [374, 99] width 74 height 18
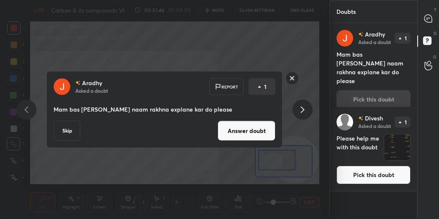
click at [240, 127] on button "Answer doubt" at bounding box center [247, 131] width 58 height 20
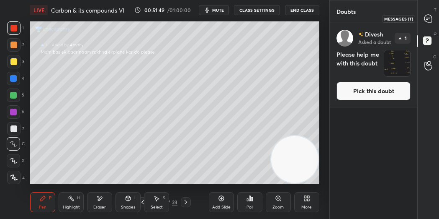
click at [429, 18] on icon at bounding box center [429, 19] width 8 height 8
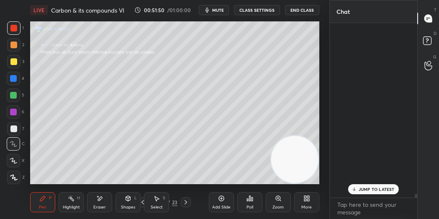
scroll to position [172, 85]
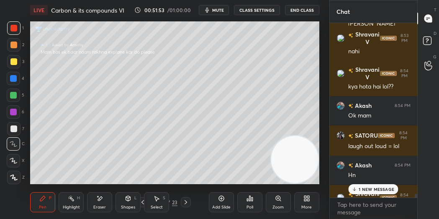
click at [365, 190] on p "1 NEW MESSAGE" at bounding box center [377, 188] width 36 height 5
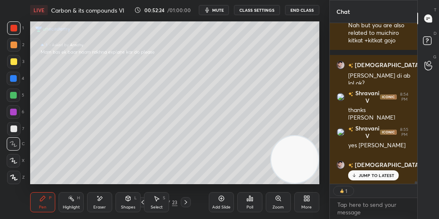
scroll to position [9350, 0]
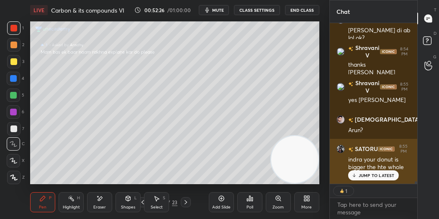
click at [374, 175] on p "JUMP TO LATEST" at bounding box center [377, 175] width 36 height 5
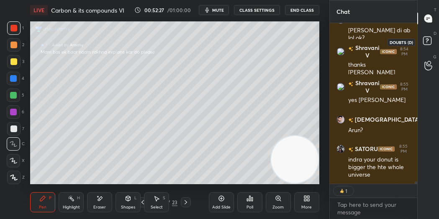
click at [425, 41] on rect at bounding box center [427, 41] width 8 height 8
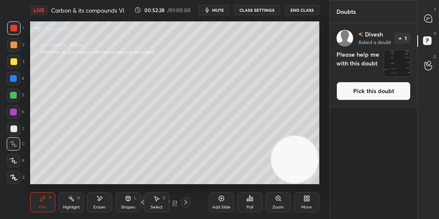
click at [369, 89] on button "Pick this doubt" at bounding box center [374, 91] width 74 height 18
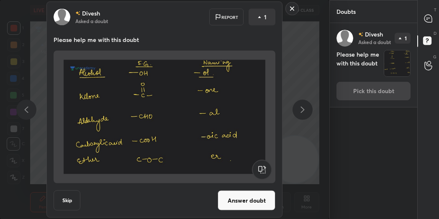
click at [239, 204] on button "Answer doubt" at bounding box center [247, 200] width 58 height 20
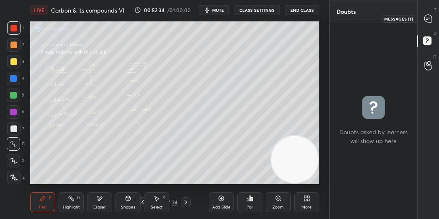
click at [426, 16] on icon at bounding box center [429, 19] width 8 height 8
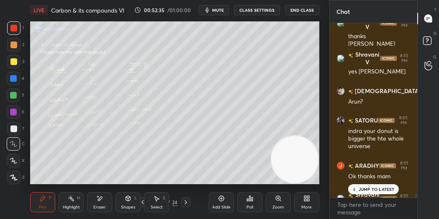
scroll to position [172, 85]
click at [360, 189] on p "JUMP TO LATEST" at bounding box center [377, 188] width 36 height 5
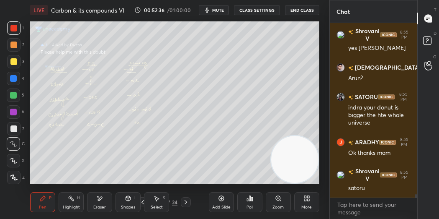
click at [221, 199] on icon at bounding box center [221, 198] width 3 height 3
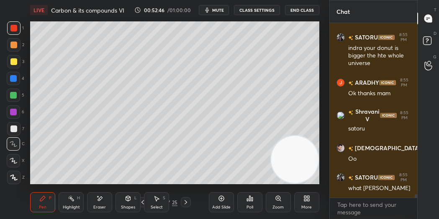
scroll to position [9476, 0]
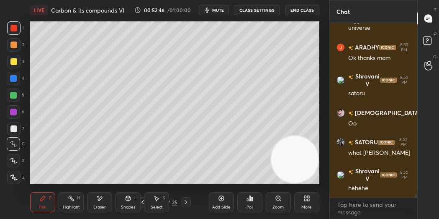
click at [13, 161] on icon at bounding box center [13, 160] width 7 height 5
click at [13, 111] on div at bounding box center [13, 111] width 7 height 7
click at [15, 42] on div at bounding box center [13, 44] width 7 height 7
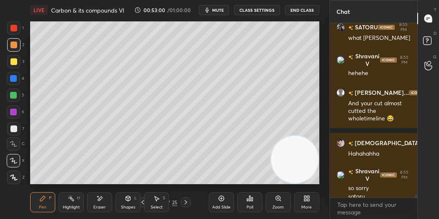
scroll to position [9599, 0]
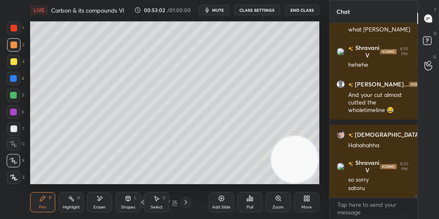
click at [11, 63] on div at bounding box center [13, 61] width 7 height 7
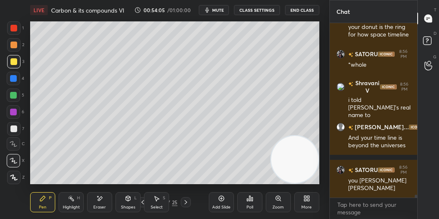
scroll to position [9897, 0]
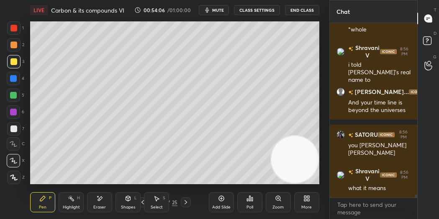
click at [17, 94] on div at bounding box center [13, 94] width 13 height 13
click at [13, 59] on div at bounding box center [13, 61] width 7 height 7
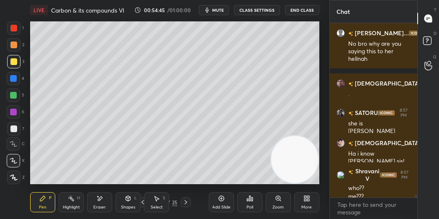
scroll to position [10118, 0]
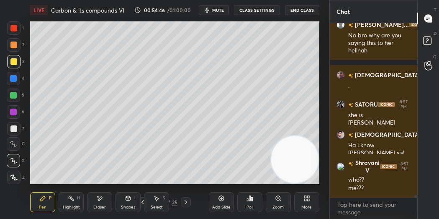
click at [13, 44] on div at bounding box center [13, 44] width 7 height 7
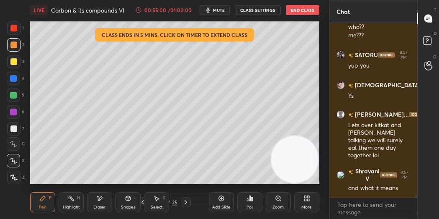
scroll to position [10308, 0]
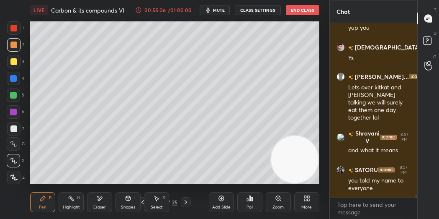
click at [229, 205] on div "Add Slide" at bounding box center [221, 207] width 18 height 4
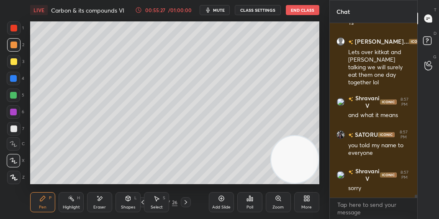
scroll to position [10373, 0]
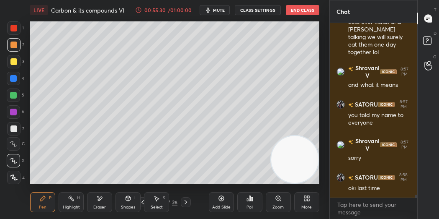
click at [13, 126] on div at bounding box center [13, 128] width 7 height 7
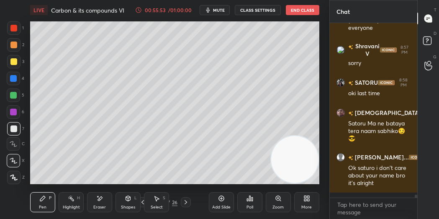
scroll to position [10498, 0]
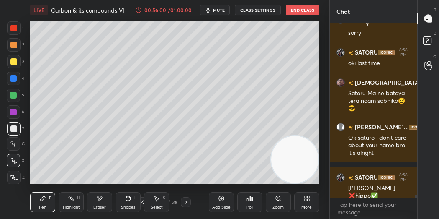
click at [327, 94] on div "1 2 3 4 5 6 7 C X Z E E Erase all H H LIVE Carbon & its compounds VI 00:56:00 /…" at bounding box center [165, 109] width 330 height 219
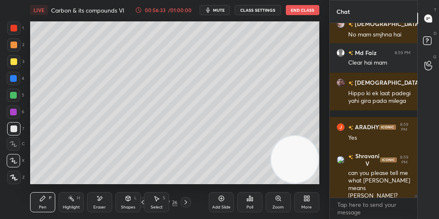
scroll to position [10783, 0]
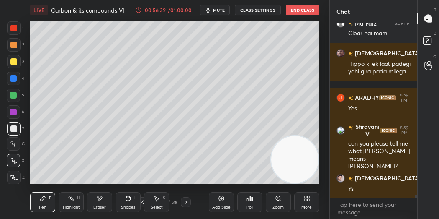
click at [101, 199] on icon at bounding box center [99, 198] width 7 height 7
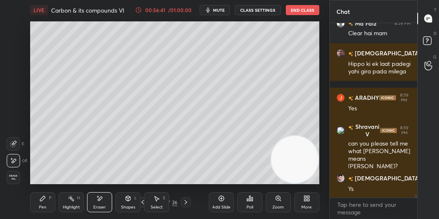
click at [47, 203] on div "Pen P" at bounding box center [42, 202] width 25 height 20
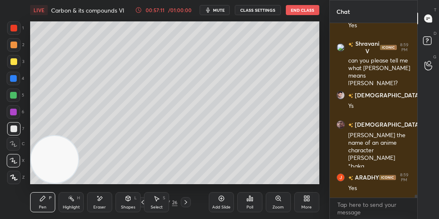
scroll to position [10896, 0]
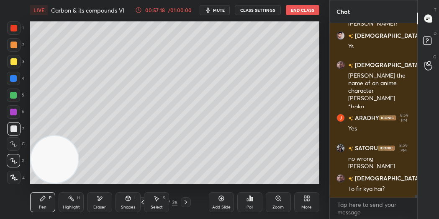
click at [16, 97] on div at bounding box center [13, 95] width 7 height 7
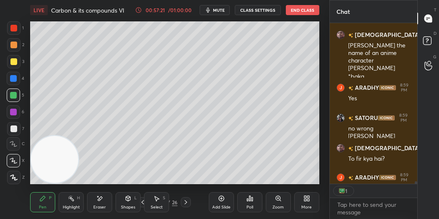
scroll to position [157, 85]
click at [142, 201] on icon at bounding box center [143, 202] width 3 height 4
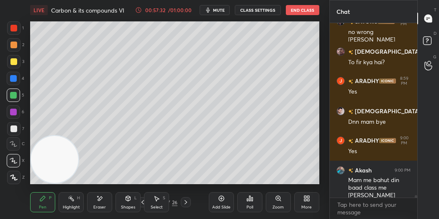
scroll to position [11052, 0]
click at [220, 200] on icon at bounding box center [221, 198] width 5 height 5
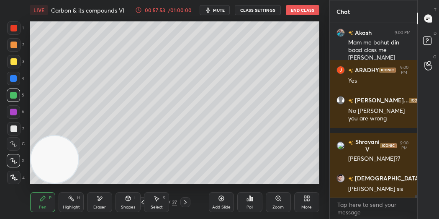
scroll to position [11219, 0]
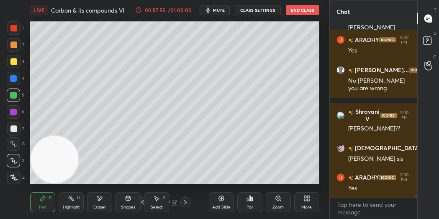
click at [106, 200] on div "Eraser" at bounding box center [99, 202] width 25 height 20
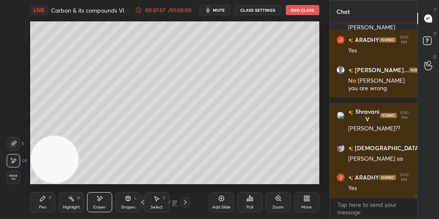
click at [14, 181] on div "Erase all" at bounding box center [13, 176] width 13 height 13
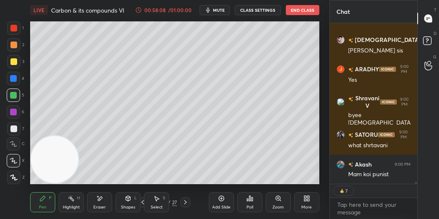
scroll to position [11363, 0]
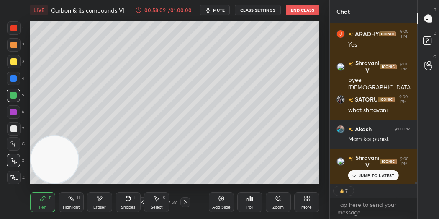
click at [370, 175] on p "JUMP TO LATEST" at bounding box center [377, 175] width 36 height 5
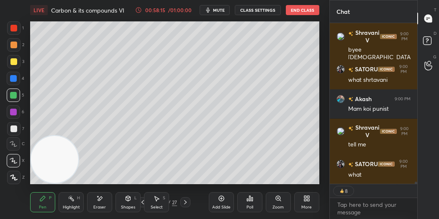
scroll to position [11422, 0]
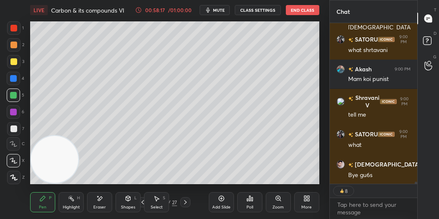
click at [103, 198] on div "Eraser" at bounding box center [99, 202] width 25 height 20
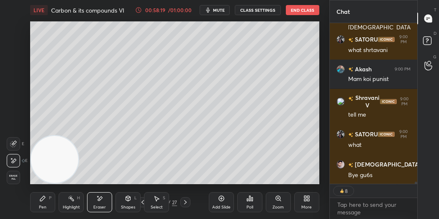
click at [17, 146] on div at bounding box center [13, 143] width 13 height 13
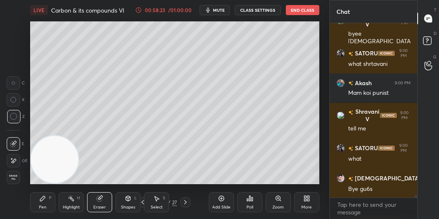
scroll to position [11444, 0]
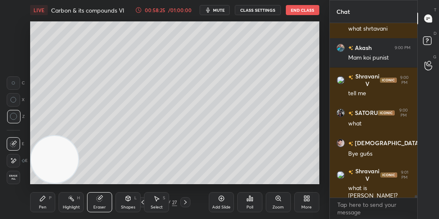
click at [44, 201] on icon at bounding box center [42, 198] width 7 height 7
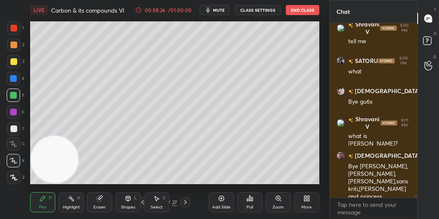
click at [15, 119] on div "6" at bounding box center [16, 113] width 18 height 17
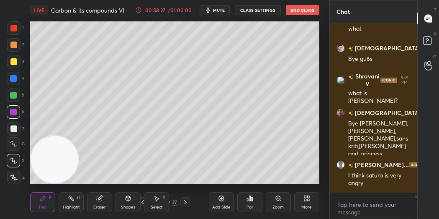
click at [14, 127] on div at bounding box center [13, 128] width 7 height 7
click at [12, 44] on div at bounding box center [13, 44] width 7 height 7
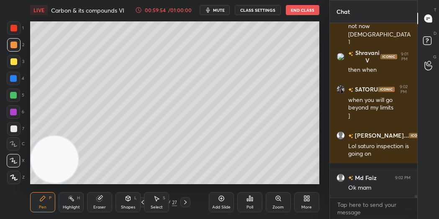
scroll to position [12104, 0]
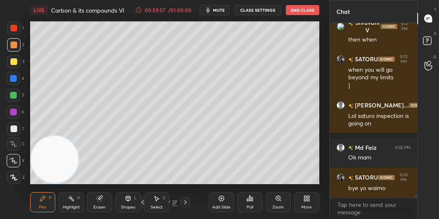
click at [312, 9] on button "End Class" at bounding box center [303, 10] width 34 height 10
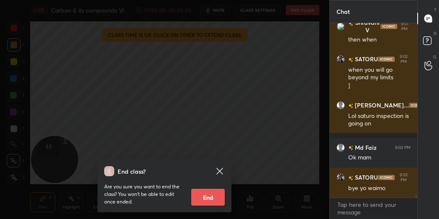
scroll to position [12139, 0]
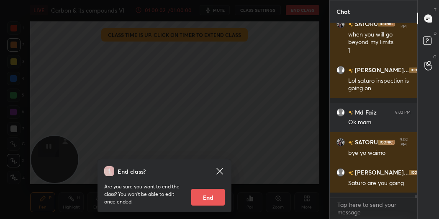
click at [211, 195] on button "End" at bounding box center [208, 196] width 34 height 17
click at [185, 195] on p "Are you sure you want to end the class? You won’t be able to edit once ended." at bounding box center [144, 194] width 80 height 23
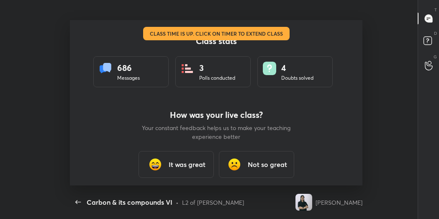
scroll to position [0, 0]
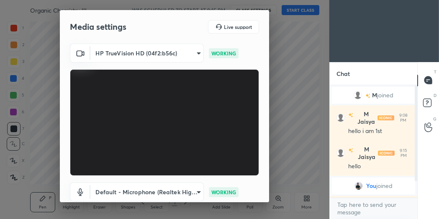
scroll to position [56, 0]
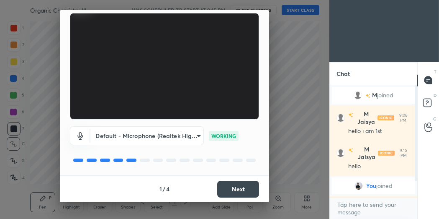
click at [245, 188] on button "Next" at bounding box center [238, 189] width 42 height 17
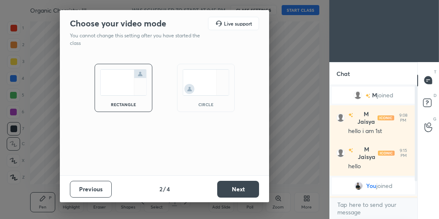
scroll to position [0, 0]
click at [224, 87] on img at bounding box center [206, 82] width 47 height 26
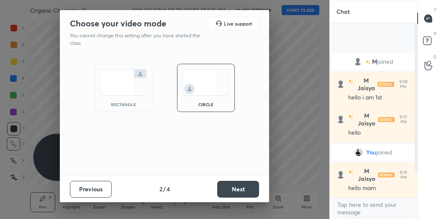
scroll to position [193, 85]
click at [232, 189] on button "Next" at bounding box center [238, 189] width 42 height 17
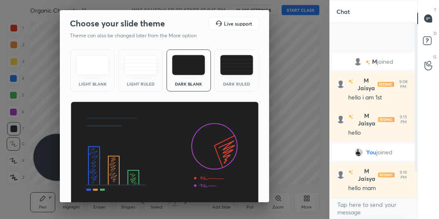
click at [266, 187] on div "Light Blank Light Ruled Dark Blank Dark Ruled" at bounding box center [164, 127] width 209 height 162
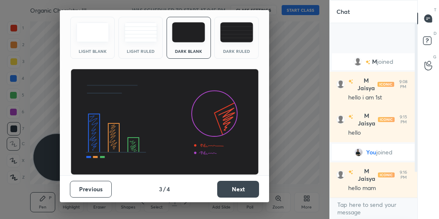
click at [253, 189] on button "Next" at bounding box center [238, 189] width 42 height 17
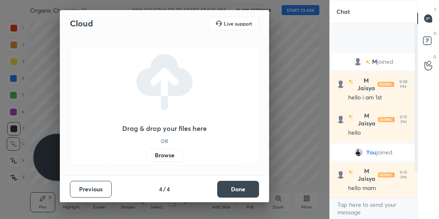
click at [253, 189] on button "Done" at bounding box center [238, 189] width 42 height 17
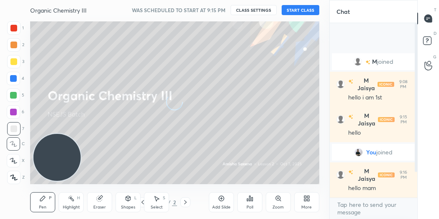
click at [310, 10] on button "START CLASS" at bounding box center [301, 10] width 38 height 10
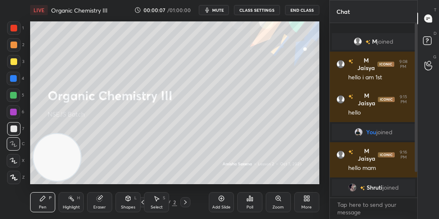
click at [305, 10] on button "End Class" at bounding box center [302, 10] width 34 height 10
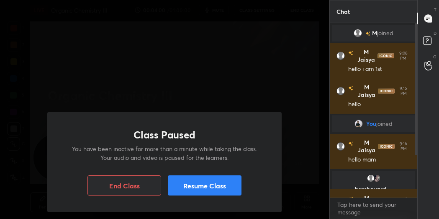
click at [193, 183] on button "Resume Class" at bounding box center [205, 185] width 74 height 20
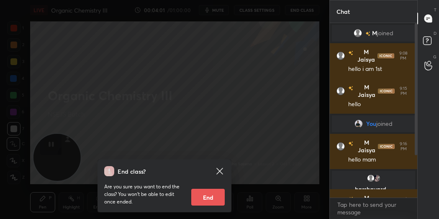
click at [219, 171] on icon at bounding box center [220, 171] width 6 height 6
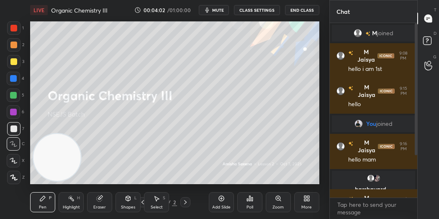
scroll to position [72, 0]
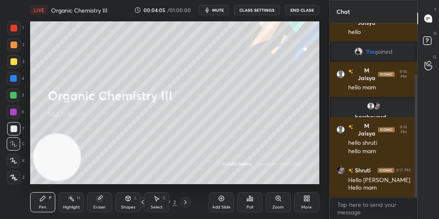
click at [16, 157] on icon at bounding box center [14, 160] width 8 height 6
click at [12, 94] on div at bounding box center [13, 95] width 7 height 7
click at [220, 195] on icon at bounding box center [221, 198] width 7 height 7
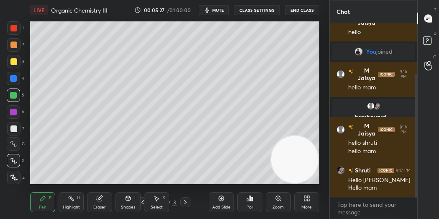
click at [12, 125] on div at bounding box center [13, 128] width 7 height 7
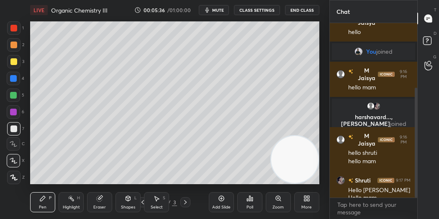
scroll to position [102, 0]
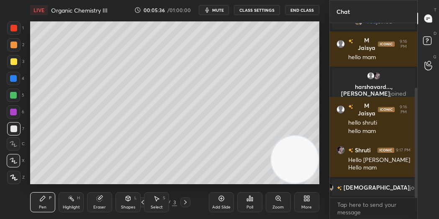
click at [13, 80] on div at bounding box center [13, 78] width 7 height 7
click at [13, 123] on div at bounding box center [13, 128] width 13 height 13
click at [227, 196] on div "Add Slide" at bounding box center [221, 202] width 25 height 20
click at [12, 143] on icon at bounding box center [13, 143] width 7 height 5
click at [17, 109] on div at bounding box center [13, 111] width 13 height 13
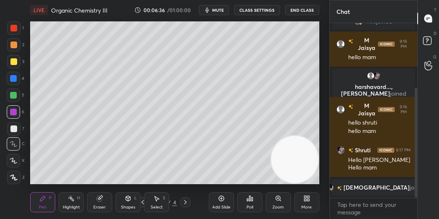
click at [17, 160] on icon at bounding box center [14, 160] width 8 height 6
click at [15, 76] on div at bounding box center [13, 78] width 7 height 7
click at [19, 55] on div at bounding box center [13, 61] width 13 height 13
click at [15, 131] on div at bounding box center [13, 128] width 7 height 7
click at [104, 198] on div "Eraser" at bounding box center [99, 202] width 25 height 20
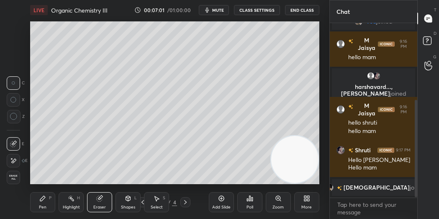
scroll to position [137, 0]
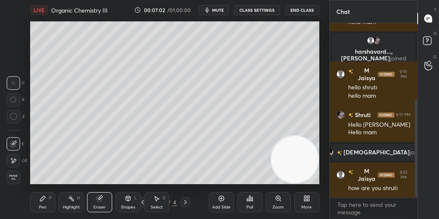
click at [18, 114] on div at bounding box center [13, 116] width 13 height 13
click at [30, 199] on div "Pen P" at bounding box center [42, 202] width 25 height 20
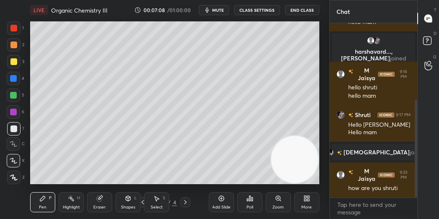
click at [12, 42] on div at bounding box center [13, 44] width 7 height 7
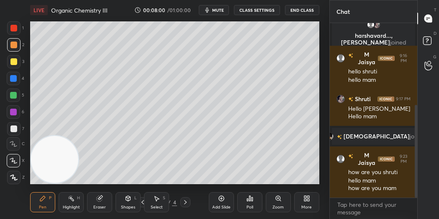
click at [220, 181] on div "Add Slide Poll Zoom More" at bounding box center [264, 201] width 111 height 47
click at [222, 203] on div "Add Slide" at bounding box center [221, 202] width 25 height 20
click at [16, 59] on div at bounding box center [13, 61] width 7 height 7
click at [226, 197] on div "Add Slide" at bounding box center [221, 202] width 25 height 20
click at [10, 75] on div at bounding box center [13, 78] width 7 height 7
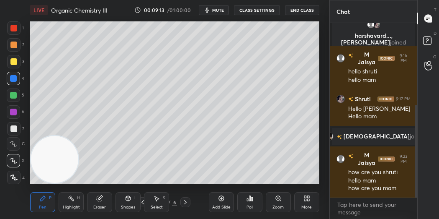
click at [228, 204] on div "Add Slide" at bounding box center [221, 202] width 25 height 20
click at [17, 127] on div at bounding box center [13, 128] width 13 height 13
click at [12, 49] on div at bounding box center [13, 44] width 13 height 13
click at [14, 58] on div at bounding box center [13, 61] width 7 height 7
click at [225, 195] on div "Add Slide" at bounding box center [221, 202] width 25 height 20
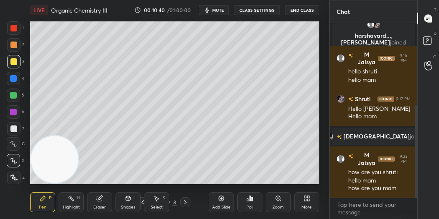
click at [16, 26] on div at bounding box center [13, 28] width 7 height 7
click at [13, 126] on div at bounding box center [13, 128] width 7 height 7
click at [8, 65] on div at bounding box center [13, 61] width 13 height 13
click at [10, 95] on div at bounding box center [13, 95] width 7 height 7
click at [226, 193] on div "Add Slide" at bounding box center [221, 202] width 25 height 20
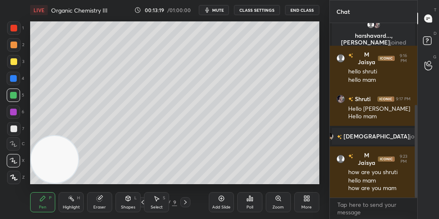
click at [95, 198] on div "Eraser" at bounding box center [99, 202] width 25 height 20
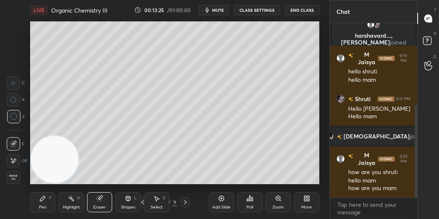
click at [49, 197] on div "Pen P" at bounding box center [42, 202] width 25 height 20
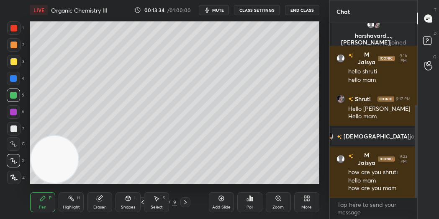
click at [235, 205] on div "Add Slide Poll Zoom More" at bounding box center [264, 201] width 111 height 47
click at [227, 199] on div "Add Slide" at bounding box center [221, 202] width 25 height 20
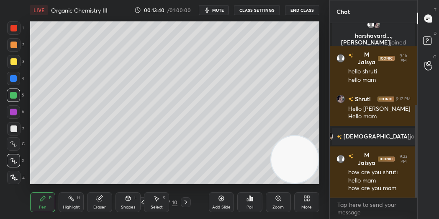
click at [14, 128] on div at bounding box center [13, 128] width 7 height 7
click at [15, 109] on div at bounding box center [13, 111] width 7 height 7
click at [15, 92] on div at bounding box center [13, 95] width 7 height 7
click at [223, 205] on div "Add Slide" at bounding box center [221, 207] width 18 height 4
click at [17, 127] on div at bounding box center [13, 128] width 7 height 7
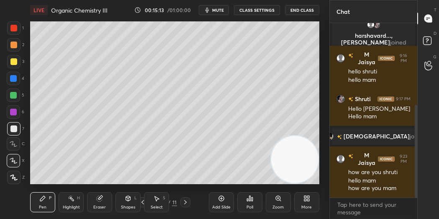
click at [12, 145] on icon at bounding box center [14, 144] width 8 height 6
click at [245, 180] on div "Poll" at bounding box center [249, 201] width 25 height 47
click at [224, 193] on div "Add Slide" at bounding box center [221, 202] width 25 height 20
click at [10, 59] on div at bounding box center [13, 61] width 7 height 7
click at [14, 157] on icon at bounding box center [14, 160] width 8 height 6
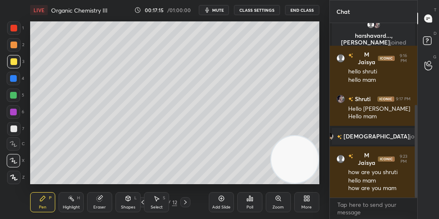
click at [17, 142] on icon at bounding box center [14, 144] width 8 height 6
click at [18, 126] on div at bounding box center [13, 128] width 13 height 13
click at [103, 203] on div "Eraser" at bounding box center [99, 202] width 25 height 20
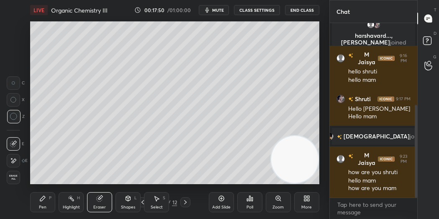
click at [44, 203] on div "Pen P" at bounding box center [42, 202] width 25 height 20
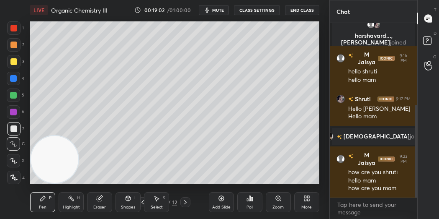
click at [224, 199] on icon at bounding box center [221, 198] width 7 height 7
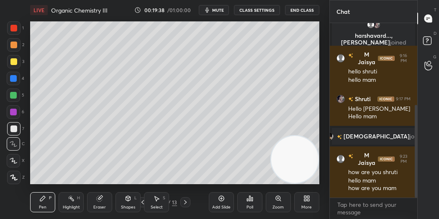
click at [13, 160] on icon at bounding box center [13, 160] width 7 height 5
click at [17, 44] on div at bounding box center [13, 44] width 13 height 13
click at [92, 194] on div "Eraser" at bounding box center [99, 202] width 25 height 20
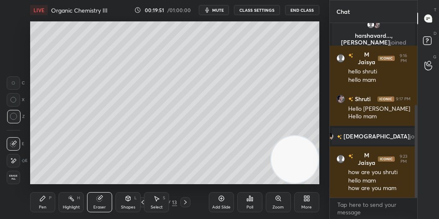
click at [37, 196] on div "Pen P" at bounding box center [42, 202] width 25 height 20
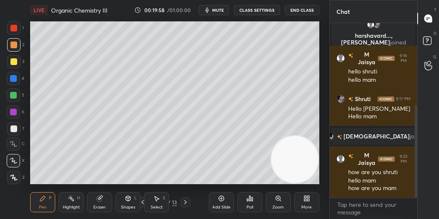
click at [13, 127] on div at bounding box center [13, 128] width 7 height 7
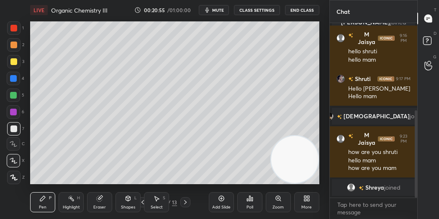
click at [219, 10] on span "mute" at bounding box center [218, 10] width 12 height 6
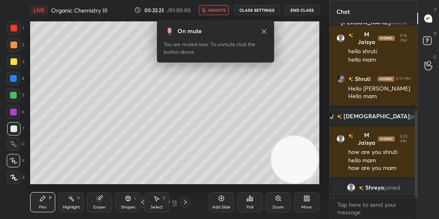
click at [219, 8] on span "unmute" at bounding box center [217, 10] width 18 height 6
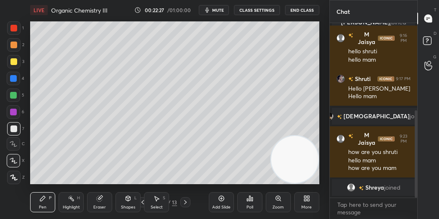
click at [17, 114] on div at bounding box center [13, 111] width 13 height 13
click at [15, 132] on div at bounding box center [13, 128] width 13 height 13
click at [13, 156] on div at bounding box center [13, 160] width 13 height 13
click at [11, 75] on div at bounding box center [13, 78] width 7 height 7
click at [101, 199] on icon at bounding box center [99, 198] width 5 height 5
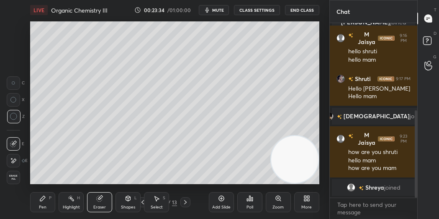
click at [49, 203] on div "Pen P" at bounding box center [42, 202] width 25 height 20
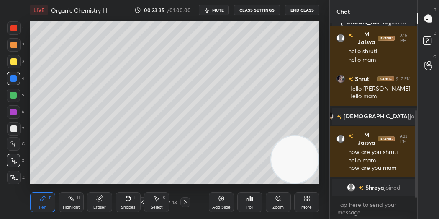
click at [13, 145] on icon at bounding box center [14, 144] width 8 height 6
click at [12, 131] on div at bounding box center [13, 128] width 7 height 7
click at [220, 199] on icon at bounding box center [221, 198] width 7 height 7
click at [12, 163] on icon at bounding box center [14, 160] width 8 height 6
click at [11, 146] on icon at bounding box center [14, 144] width 8 height 6
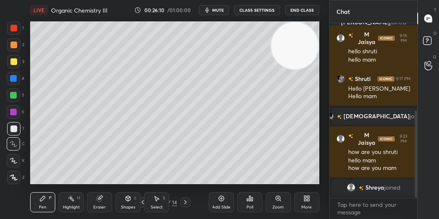
click at [223, 195] on icon at bounding box center [221, 198] width 7 height 7
click at [220, 194] on div "Add Slide" at bounding box center [221, 202] width 25 height 20
click at [14, 62] on div at bounding box center [13, 61] width 7 height 7
click at [13, 163] on icon at bounding box center [14, 160] width 8 height 6
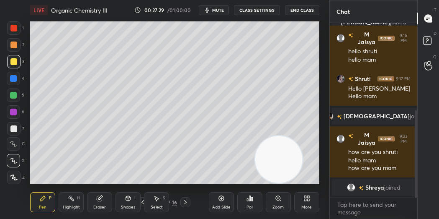
click at [15, 142] on icon at bounding box center [14, 144] width 8 height 6
click at [218, 200] on icon at bounding box center [221, 198] width 7 height 7
click at [13, 161] on icon at bounding box center [13, 160] width 7 height 5
click at [15, 44] on div at bounding box center [13, 44] width 7 height 7
click at [13, 97] on div at bounding box center [13, 95] width 7 height 7
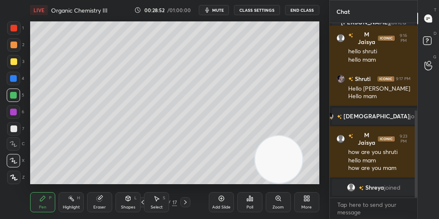
click at [11, 146] on icon at bounding box center [14, 144] width 8 height 6
click at [16, 160] on icon at bounding box center [14, 160] width 8 height 6
click at [10, 129] on div at bounding box center [13, 128] width 7 height 7
click at [16, 146] on icon at bounding box center [14, 144] width 8 height 6
click at [107, 203] on div "Eraser" at bounding box center [99, 202] width 25 height 20
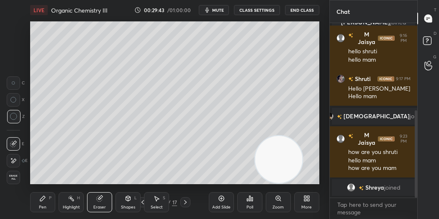
click at [47, 199] on div "Pen P" at bounding box center [42, 202] width 25 height 20
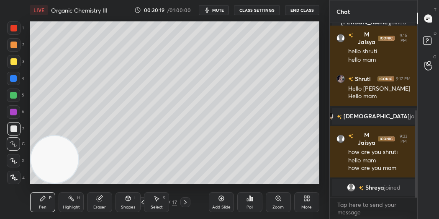
click at [142, 201] on icon at bounding box center [142, 202] width 7 height 7
click at [143, 201] on icon at bounding box center [142, 202] width 7 height 7
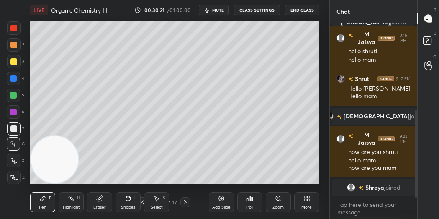
click at [144, 201] on icon at bounding box center [142, 202] width 7 height 7
click at [142, 201] on icon at bounding box center [143, 202] width 3 height 4
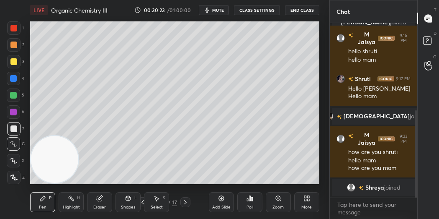
click at [142, 201] on icon at bounding box center [142, 202] width 7 height 7
click at [143, 201] on icon at bounding box center [142, 202] width 7 height 7
click at [144, 201] on icon at bounding box center [142, 202] width 7 height 7
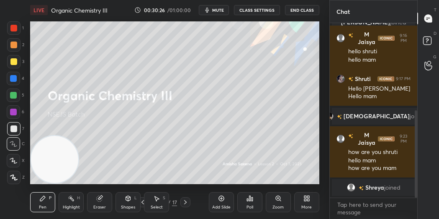
click at [144, 201] on icon at bounding box center [142, 202] width 7 height 7
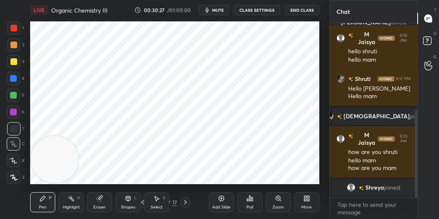
click at [185, 203] on icon at bounding box center [185, 202] width 3 height 4
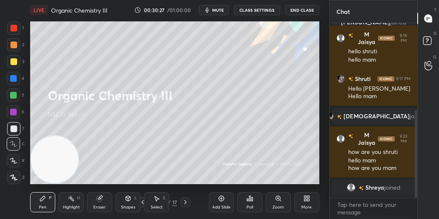
click at [186, 202] on icon at bounding box center [185, 202] width 3 height 4
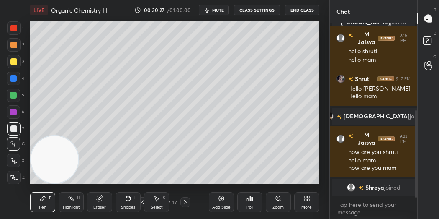
click at [186, 202] on icon at bounding box center [185, 202] width 7 height 7
click at [186, 201] on icon at bounding box center [185, 202] width 7 height 7
click at [186, 201] on icon at bounding box center [185, 202] width 3 height 4
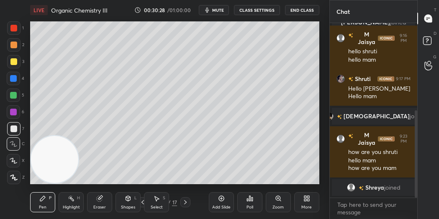
click at [185, 201] on icon at bounding box center [185, 202] width 7 height 7
click at [186, 201] on icon at bounding box center [185, 202] width 3 height 4
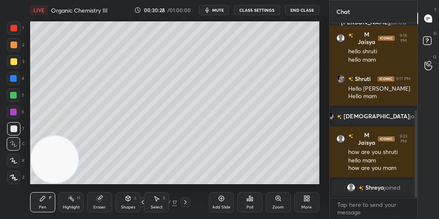
click at [186, 201] on icon at bounding box center [185, 202] width 3 height 4
click at [185, 200] on icon at bounding box center [185, 202] width 3 height 4
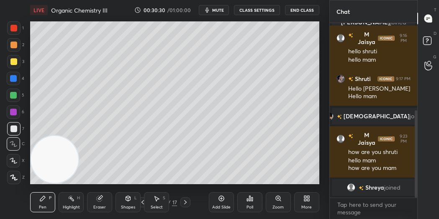
click at [185, 200] on icon at bounding box center [185, 202] width 3 height 4
click at [184, 201] on icon at bounding box center [185, 202] width 7 height 7
click at [223, 197] on icon at bounding box center [221, 198] width 5 height 5
click at [15, 77] on div at bounding box center [13, 78] width 7 height 7
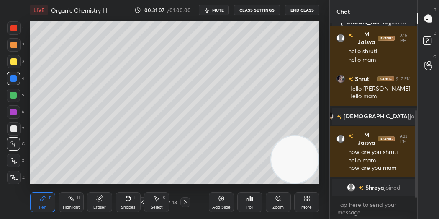
click at [13, 126] on div at bounding box center [13, 128] width 7 height 7
click at [227, 189] on div "Add Slide Poll Zoom More" at bounding box center [264, 201] width 111 height 47
click at [218, 201] on icon at bounding box center [221, 198] width 7 height 7
click at [13, 163] on icon at bounding box center [14, 160] width 8 height 6
click at [10, 77] on div at bounding box center [13, 78] width 7 height 7
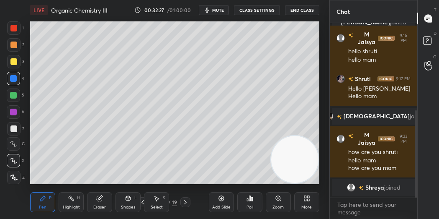
click at [12, 147] on div at bounding box center [13, 143] width 13 height 13
click at [142, 201] on icon at bounding box center [143, 202] width 3 height 4
click at [183, 203] on icon at bounding box center [185, 202] width 7 height 7
click at [223, 195] on icon at bounding box center [221, 198] width 7 height 7
click at [15, 65] on div at bounding box center [13, 61] width 7 height 7
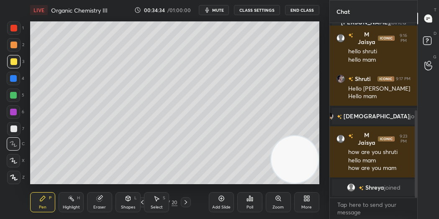
click at [104, 200] on div "Eraser" at bounding box center [99, 202] width 25 height 20
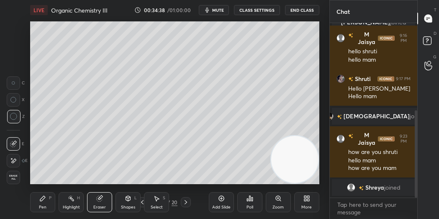
click at [47, 198] on div "Pen P" at bounding box center [42, 202] width 25 height 20
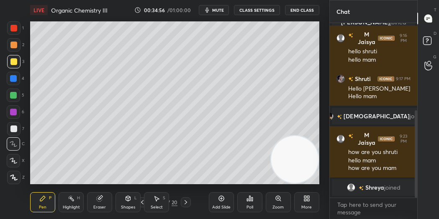
click at [321, 70] on div "Setting up your live class Poll for secs No correct answer Start poll" at bounding box center [175, 102] width 296 height 165
click at [217, 201] on div "Add Slide" at bounding box center [221, 202] width 25 height 20
click at [13, 158] on icon at bounding box center [13, 160] width 7 height 5
click at [14, 97] on div at bounding box center [13, 95] width 7 height 7
click at [223, 7] on button "mute" at bounding box center [214, 10] width 30 height 10
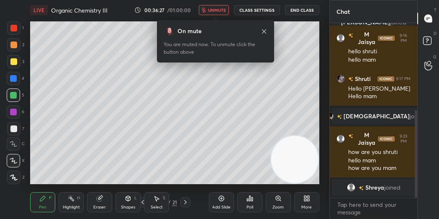
click at [225, 16] on div "On mute You are muted now. To unmute click the button above" at bounding box center [215, 38] width 117 height 47
click at [224, 8] on span "unmute" at bounding box center [217, 10] width 18 height 6
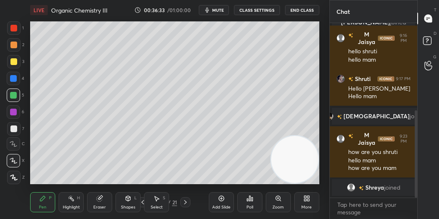
click at [15, 43] on div at bounding box center [13, 44] width 7 height 7
click at [303, 12] on button "End Class" at bounding box center [302, 10] width 34 height 10
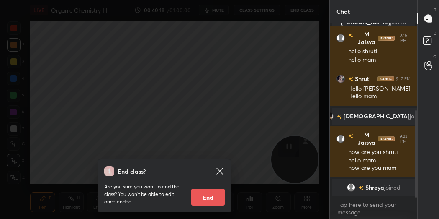
click at [219, 170] on icon at bounding box center [220, 171] width 6 height 6
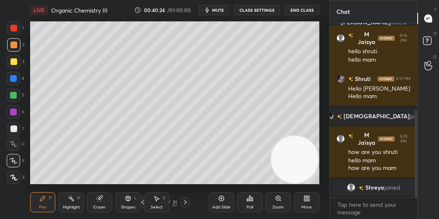
click at [226, 205] on div "Add Slide" at bounding box center [221, 207] width 18 height 4
click at [13, 62] on div at bounding box center [13, 61] width 7 height 7
click at [12, 144] on icon at bounding box center [13, 143] width 7 height 5
click at [219, 10] on span "mute" at bounding box center [218, 10] width 12 height 6
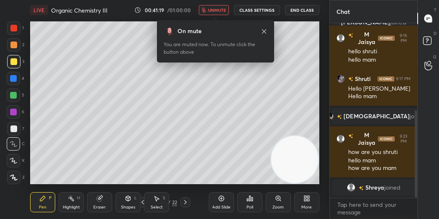
click at [219, 9] on span "unmute" at bounding box center [217, 10] width 18 height 6
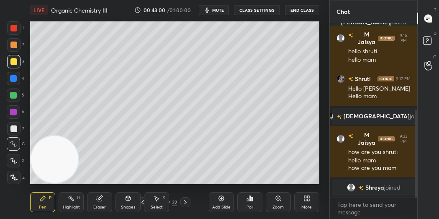
click at [97, 196] on icon at bounding box center [99, 198] width 7 height 7
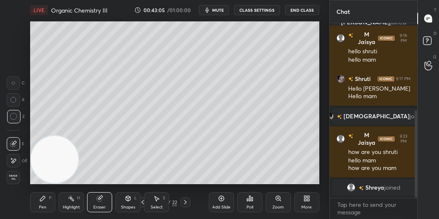
click at [48, 204] on div "Pen P" at bounding box center [42, 202] width 25 height 20
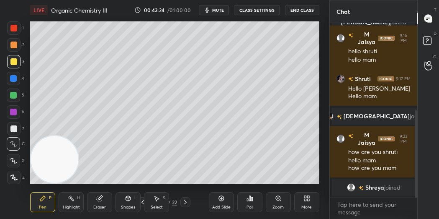
click at [143, 201] on icon at bounding box center [142, 202] width 7 height 7
click at [143, 199] on icon at bounding box center [142, 202] width 7 height 7
click at [142, 200] on icon at bounding box center [142, 202] width 7 height 7
click at [143, 200] on icon at bounding box center [142, 202] width 7 height 7
click at [143, 200] on icon at bounding box center [143, 202] width 3 height 4
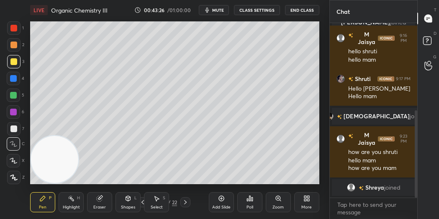
click at [185, 204] on icon at bounding box center [185, 202] width 7 height 7
click at [186, 204] on icon at bounding box center [185, 202] width 7 height 7
click at [185, 202] on icon at bounding box center [185, 202] width 7 height 7
click at [185, 200] on icon at bounding box center [185, 202] width 3 height 4
click at [184, 199] on icon at bounding box center [185, 202] width 7 height 7
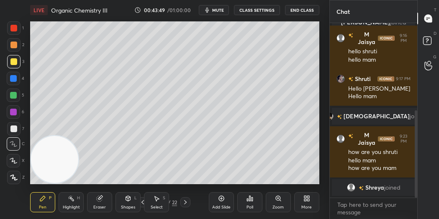
click at [226, 200] on div "Add Slide" at bounding box center [221, 202] width 25 height 20
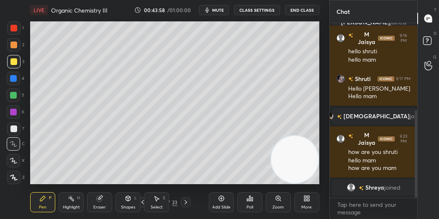
click at [11, 95] on div at bounding box center [13, 95] width 7 height 7
click at [8, 81] on div at bounding box center [13, 78] width 13 height 13
click at [14, 133] on div at bounding box center [13, 128] width 13 height 13
click at [102, 199] on icon at bounding box center [99, 198] width 7 height 7
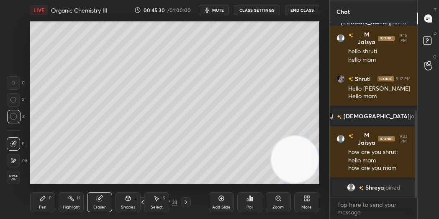
click at [45, 201] on icon at bounding box center [42, 198] width 7 height 7
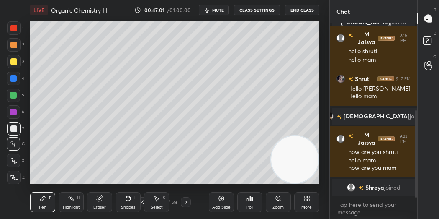
click at [15, 62] on div at bounding box center [13, 61] width 7 height 7
click at [224, 198] on icon at bounding box center [221, 198] width 5 height 5
click at [23, 40] on div "2" at bounding box center [15, 44] width 17 height 13
click at [6, 45] on div "1 2 3 4 5 6 7 C X Z C X Z E E Erase all H H" at bounding box center [13, 102] width 27 height 163
click at [95, 198] on div "Eraser" at bounding box center [99, 202] width 25 height 20
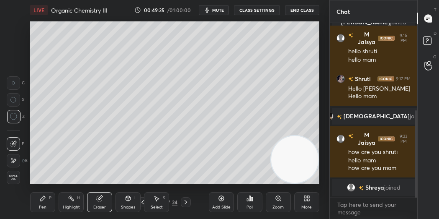
click at [48, 200] on div "Pen P" at bounding box center [42, 202] width 25 height 20
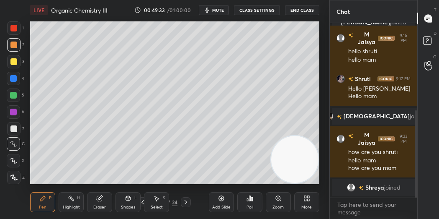
click at [12, 126] on div at bounding box center [13, 128] width 7 height 7
click at [219, 199] on icon at bounding box center [221, 198] width 7 height 7
click at [15, 156] on div at bounding box center [13, 160] width 13 height 13
click at [10, 145] on icon at bounding box center [14, 144] width 8 height 6
click at [13, 93] on div at bounding box center [13, 95] width 7 height 7
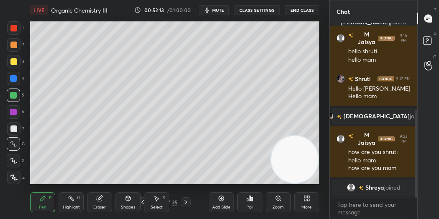
click at [223, 199] on icon at bounding box center [221, 198] width 5 height 5
click at [11, 64] on div at bounding box center [13, 61] width 7 height 7
click at [214, 198] on div "Add Slide" at bounding box center [221, 202] width 25 height 20
click at [101, 203] on div "Eraser" at bounding box center [99, 202] width 25 height 20
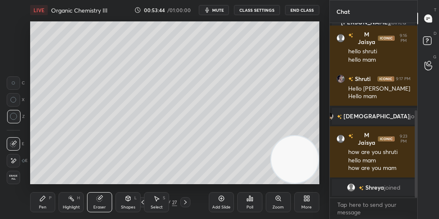
click at [45, 200] on icon at bounding box center [42, 198] width 7 height 7
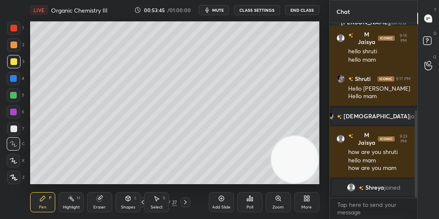
click at [16, 159] on icon at bounding box center [14, 160] width 8 height 6
click at [19, 144] on div at bounding box center [13, 143] width 13 height 13
click at [12, 134] on div "C" at bounding box center [16, 142] width 18 height 17
click at [15, 129] on div at bounding box center [13, 128] width 7 height 7
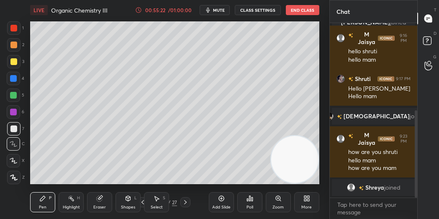
click at [228, 196] on div "Add Slide" at bounding box center [221, 202] width 25 height 20
click at [18, 159] on div at bounding box center [13, 160] width 13 height 13
click at [227, 194] on div "Add Slide" at bounding box center [221, 202] width 25 height 20
click at [13, 106] on div at bounding box center [13, 111] width 13 height 13
click at [15, 91] on div at bounding box center [13, 94] width 13 height 13
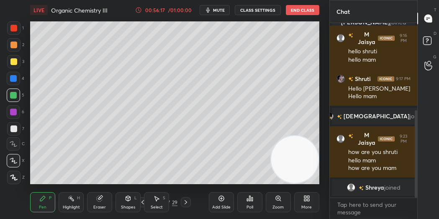
click at [15, 70] on div "3" at bounding box center [15, 63] width 17 height 17
click at [298, 10] on button "End Class" at bounding box center [303, 10] width 34 height 10
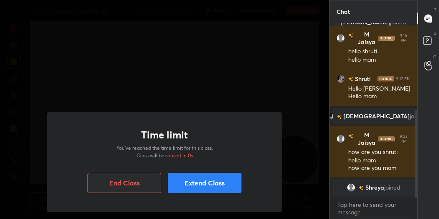
click at [142, 182] on button "End Class" at bounding box center [125, 183] width 74 height 20
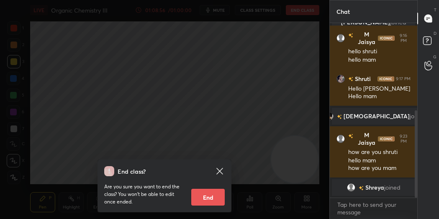
click at [209, 200] on button "End" at bounding box center [208, 196] width 34 height 17
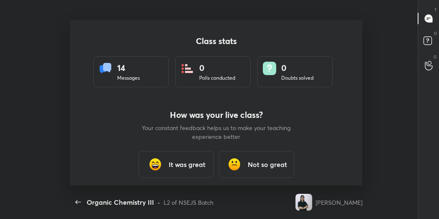
scroll to position [0, 0]
